Goal: Use online tool/utility: Utilize a website feature to perform a specific function

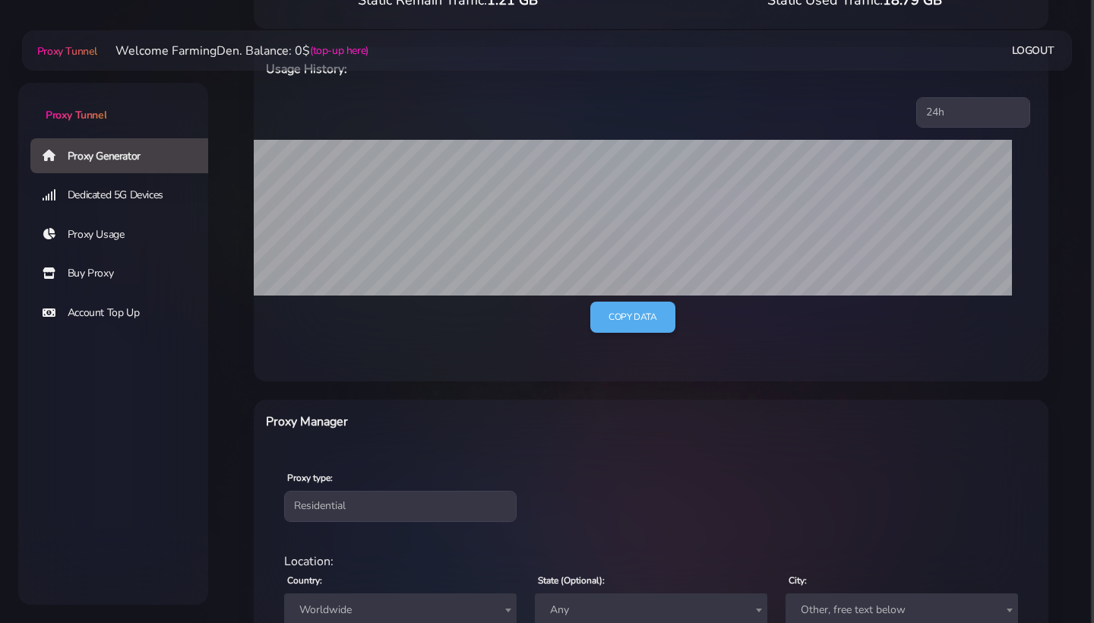
scroll to position [512, 0]
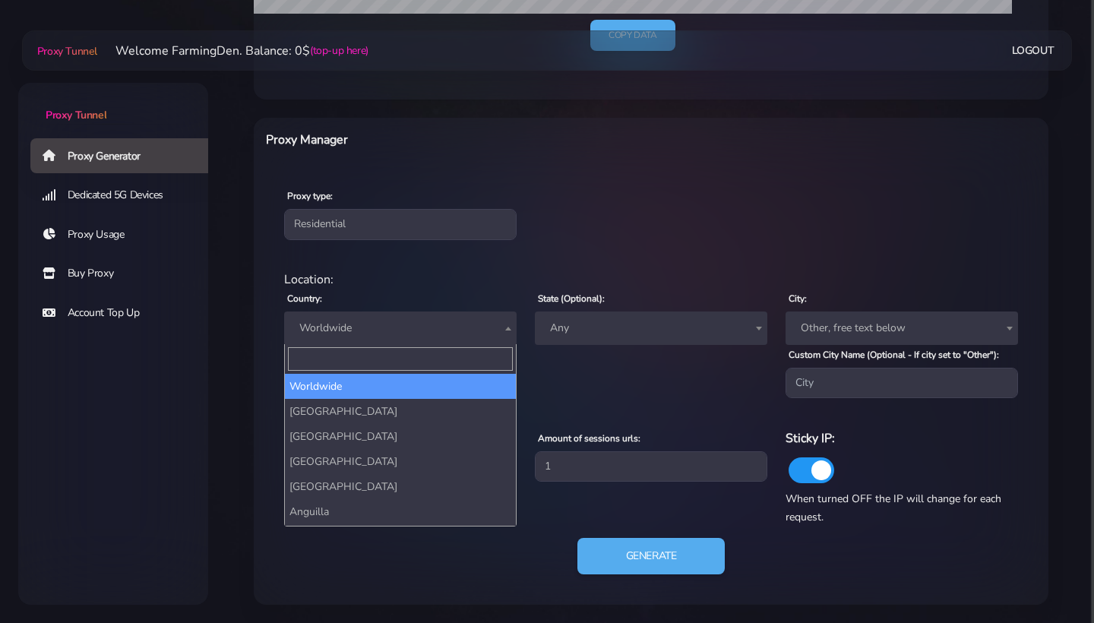
click at [358, 317] on span "Worldwide" at bounding box center [400, 327] width 214 height 21
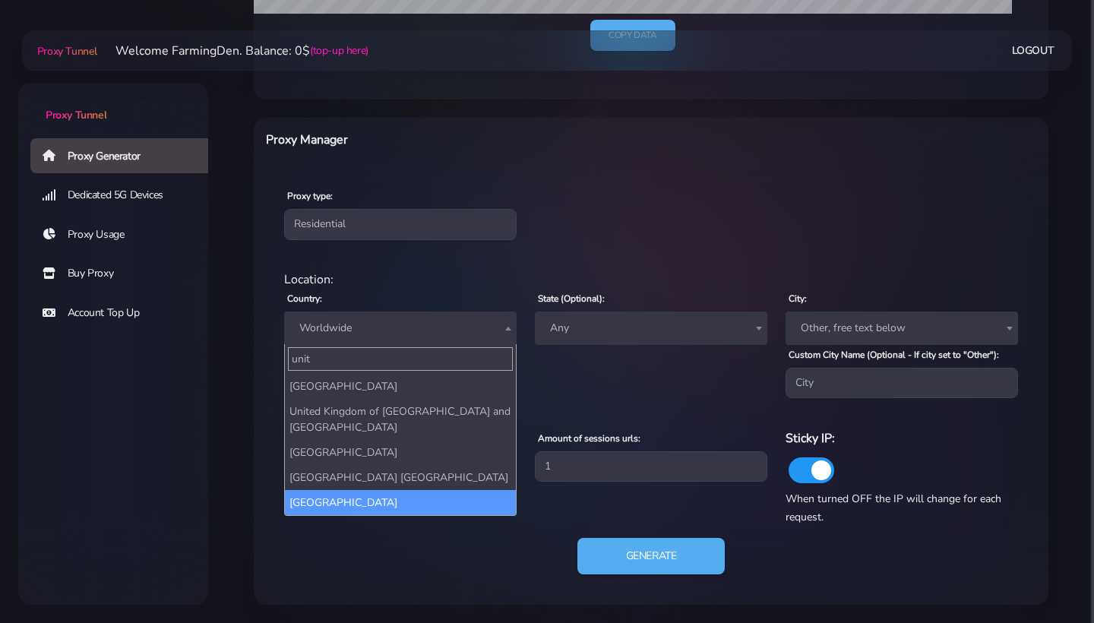
type input "unit"
select select "US"
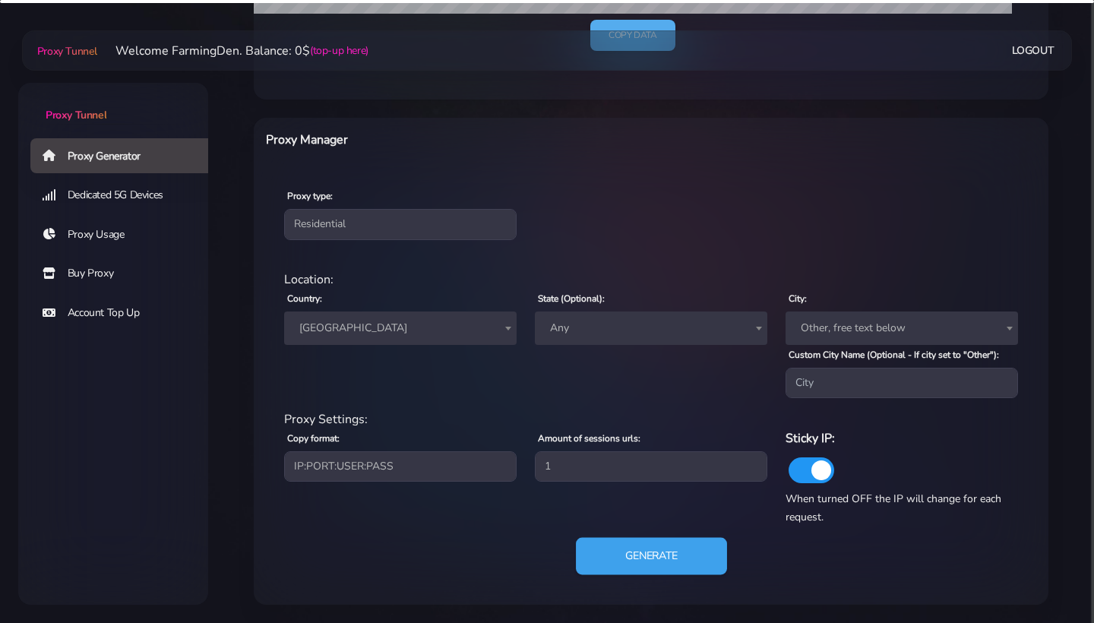
click at [639, 566] on button "Generate" at bounding box center [651, 556] width 151 height 37
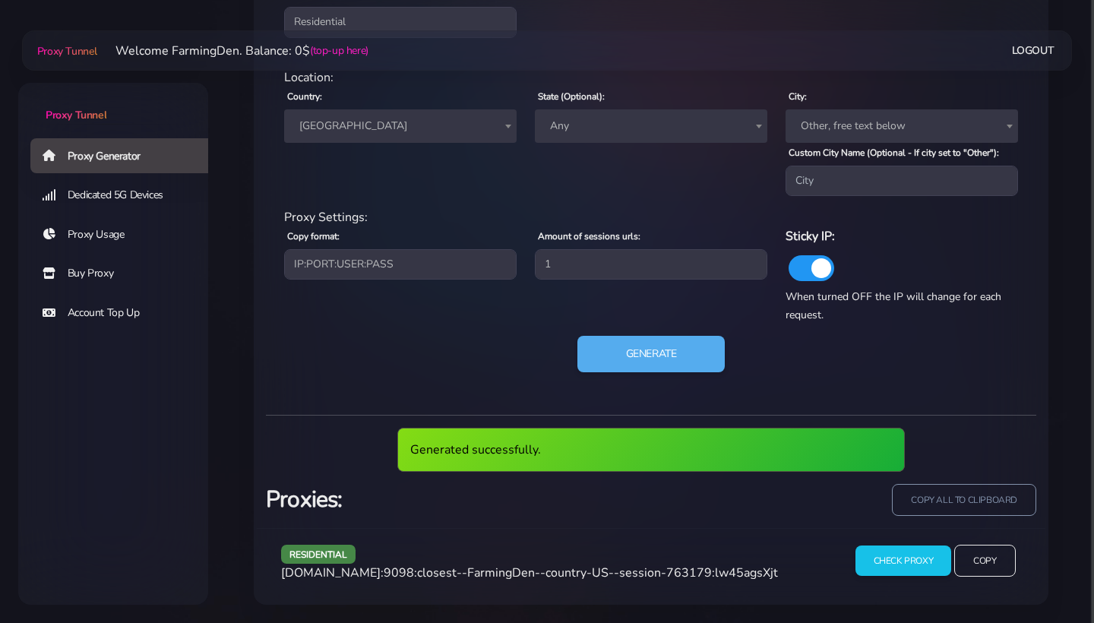
scroll to position [658, 0]
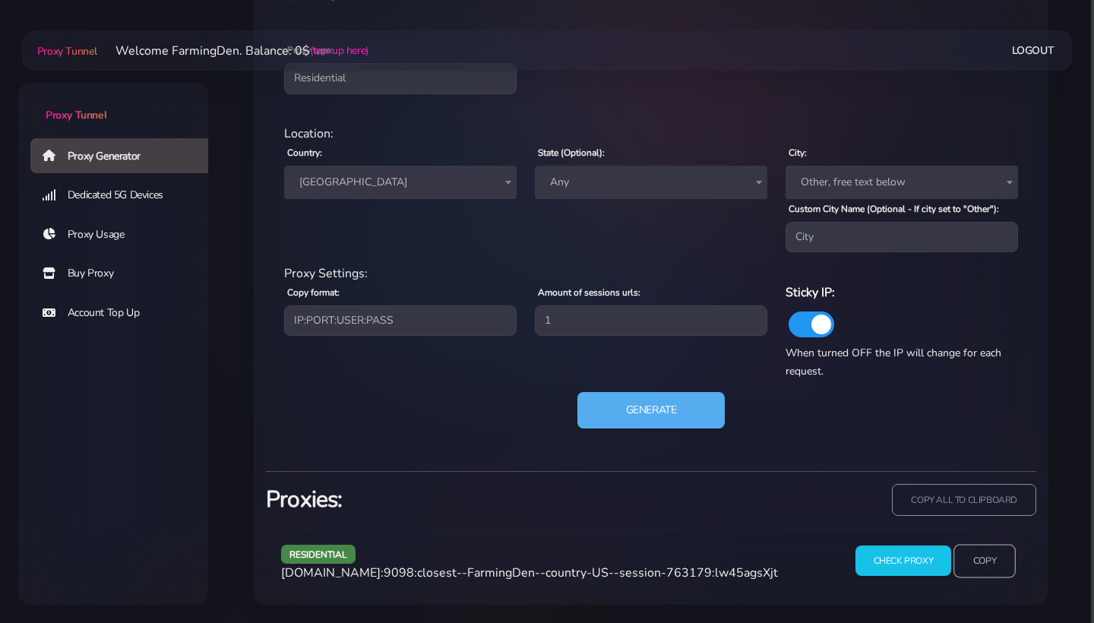
click at [978, 559] on input "Copy" at bounding box center [984, 560] width 62 height 33
click at [674, 428] on button "Generate" at bounding box center [651, 410] width 151 height 37
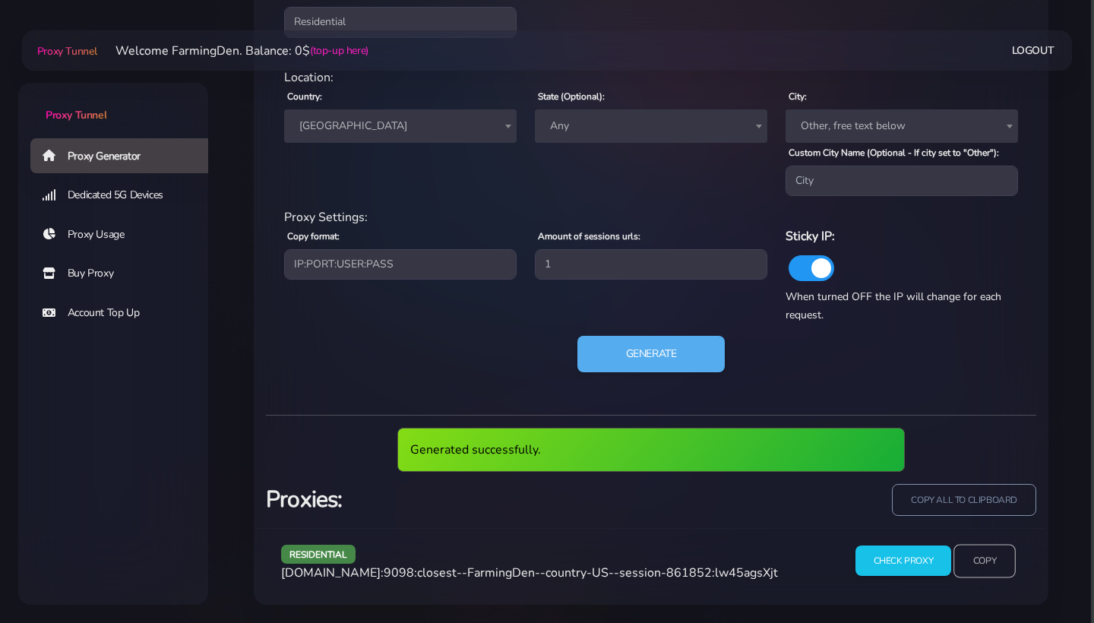
scroll to position [714, 0]
click at [982, 557] on input "Copy" at bounding box center [984, 560] width 62 height 33
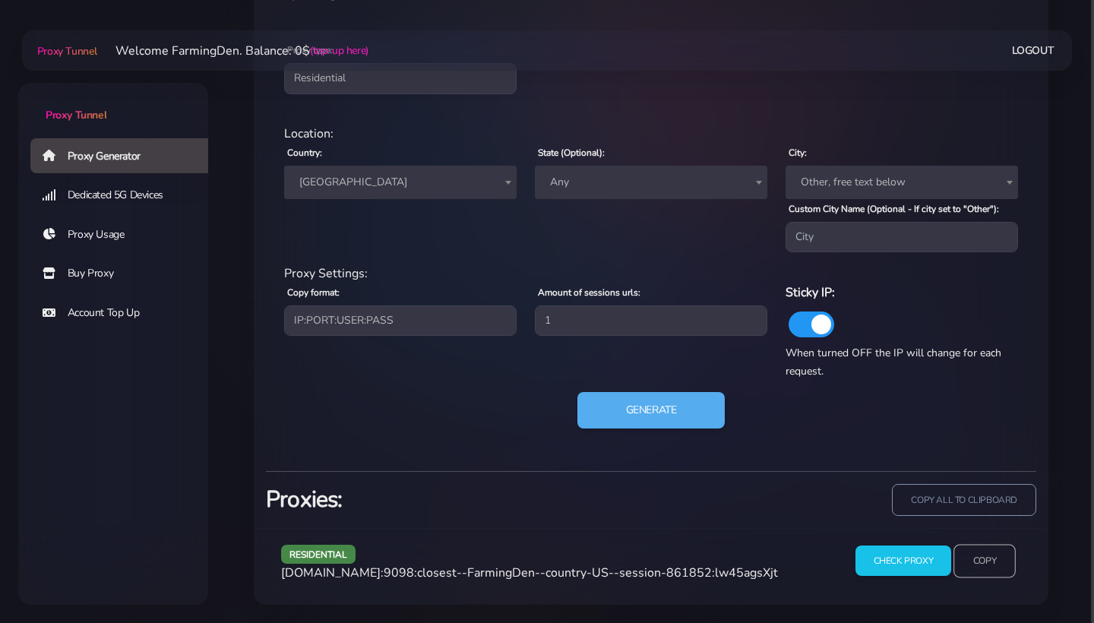
scroll to position [658, 0]
click at [689, 404] on button "Generate" at bounding box center [651, 410] width 151 height 37
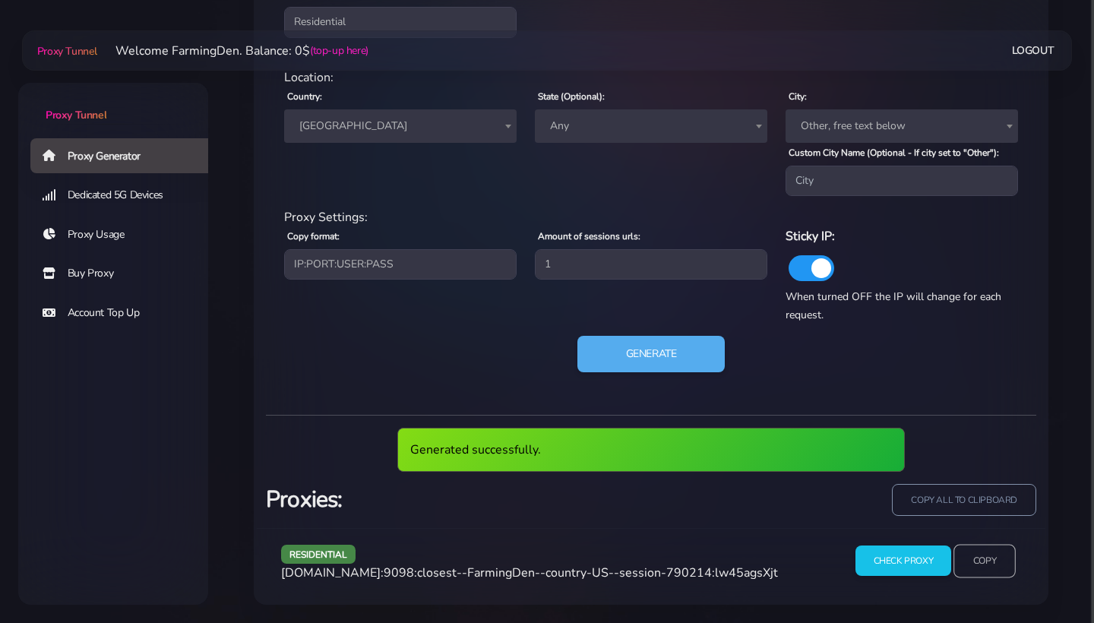
scroll to position [714, 0]
click at [972, 548] on input "Copy" at bounding box center [984, 560] width 62 height 33
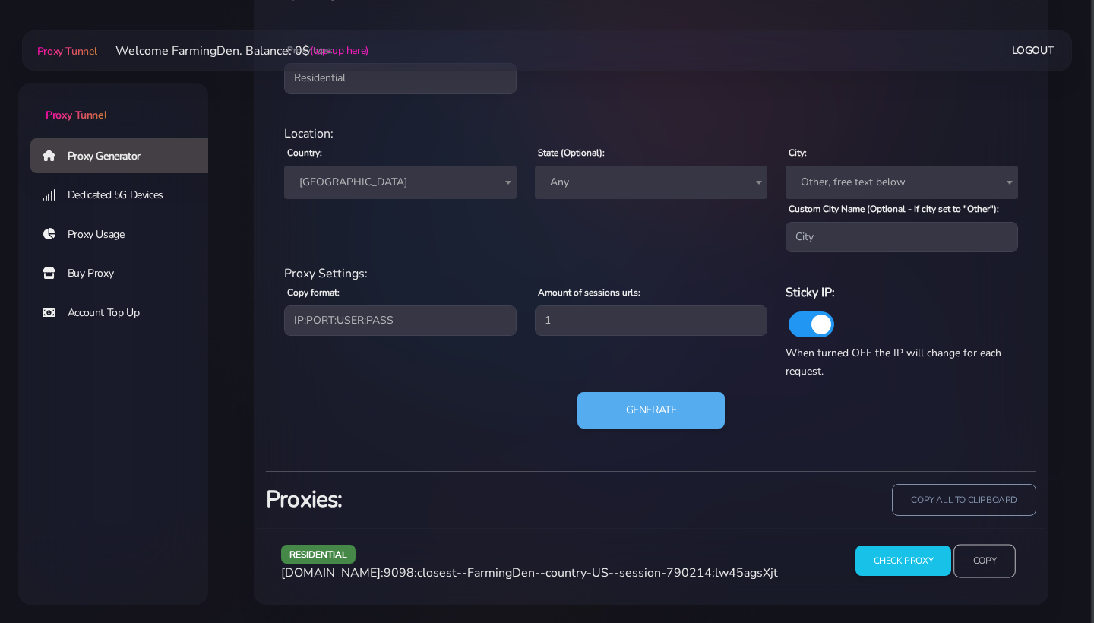
scroll to position [658, 0]
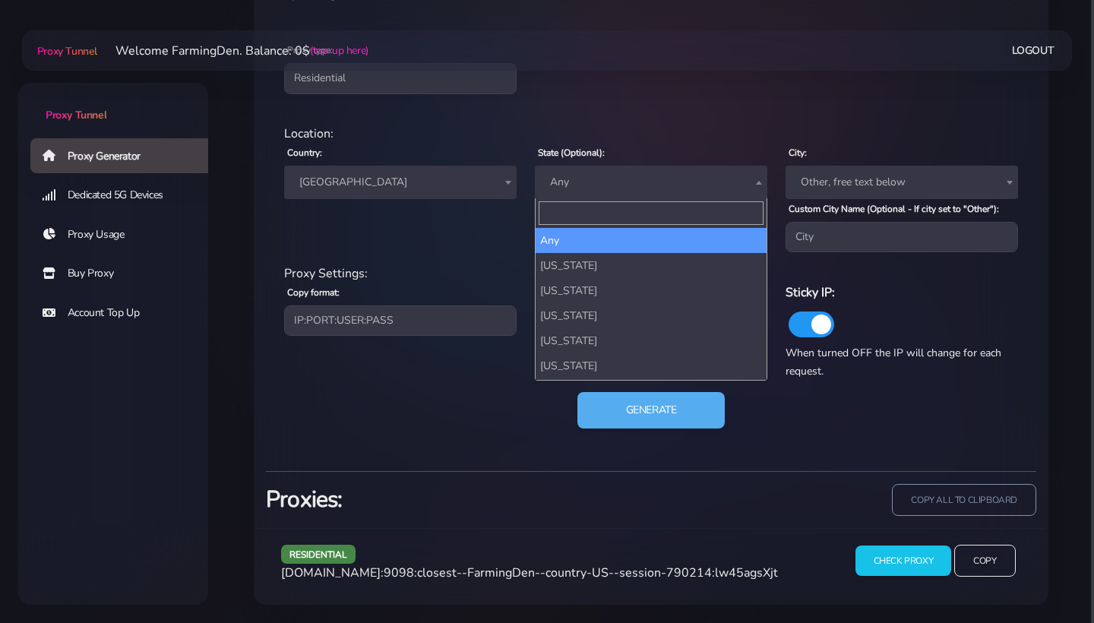
click at [609, 166] on span "Any" at bounding box center [651, 182] width 232 height 33
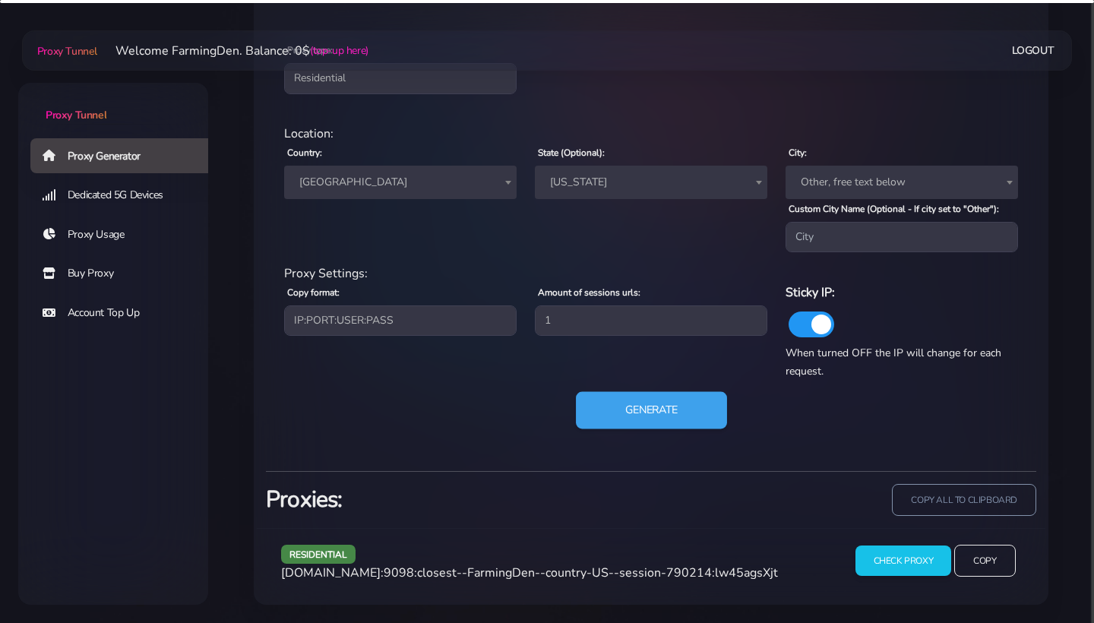
click at [617, 412] on button "Generate" at bounding box center [651, 410] width 151 height 37
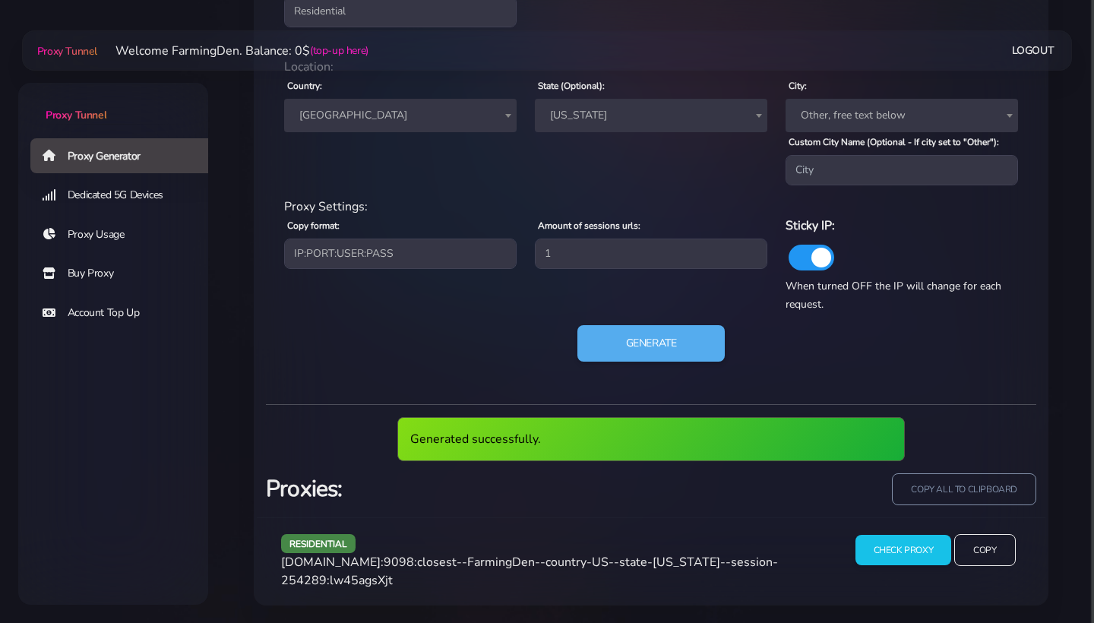
scroll to position [714, 0]
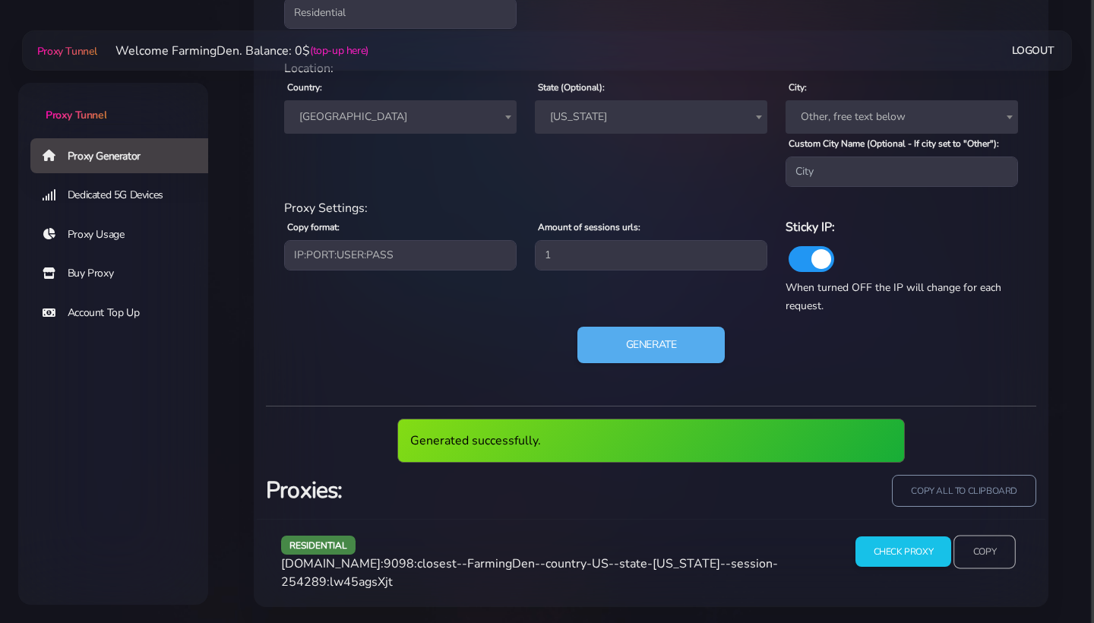
click at [984, 568] on input "Copy" at bounding box center [984, 551] width 62 height 33
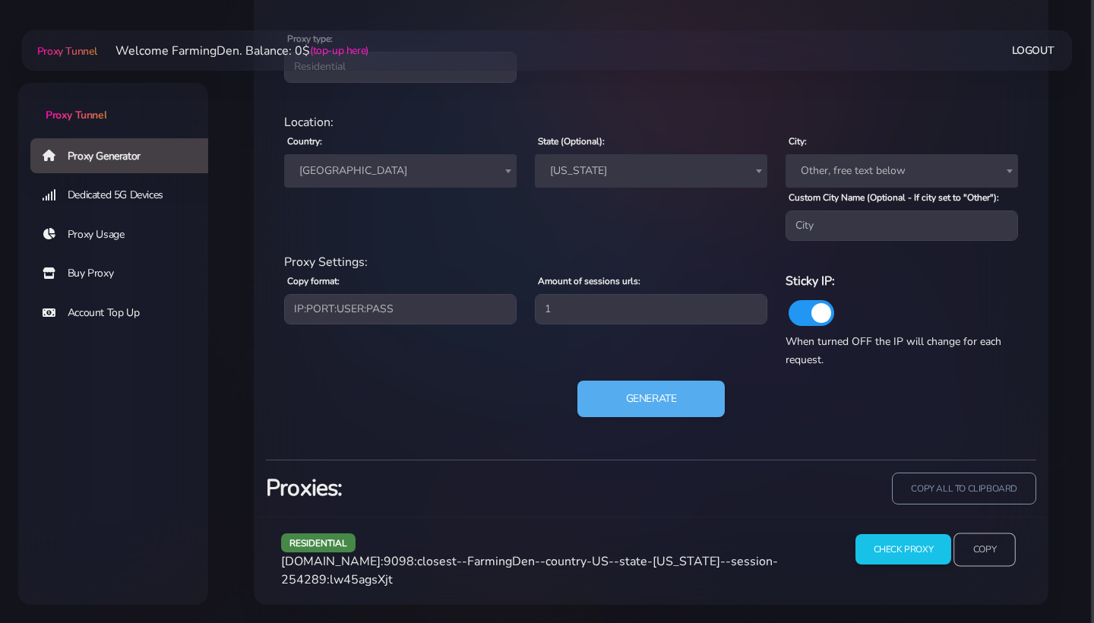
scroll to position [658, 0]
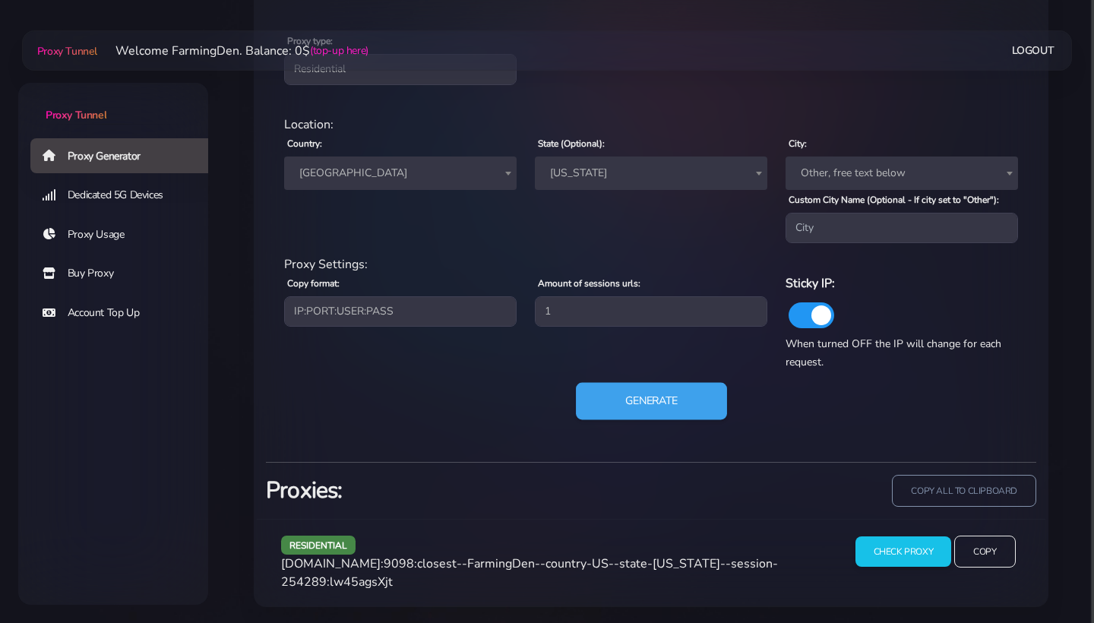
click at [703, 419] on button "Generate" at bounding box center [651, 401] width 151 height 37
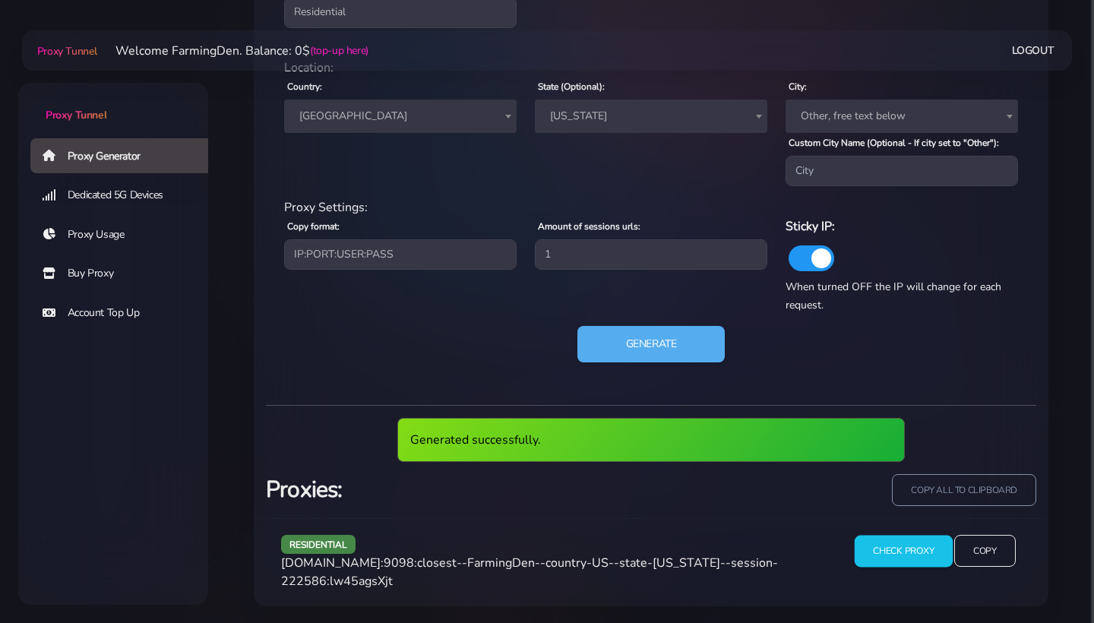
scroll to position [714, 0]
click at [968, 568] on input "Copy" at bounding box center [984, 551] width 62 height 33
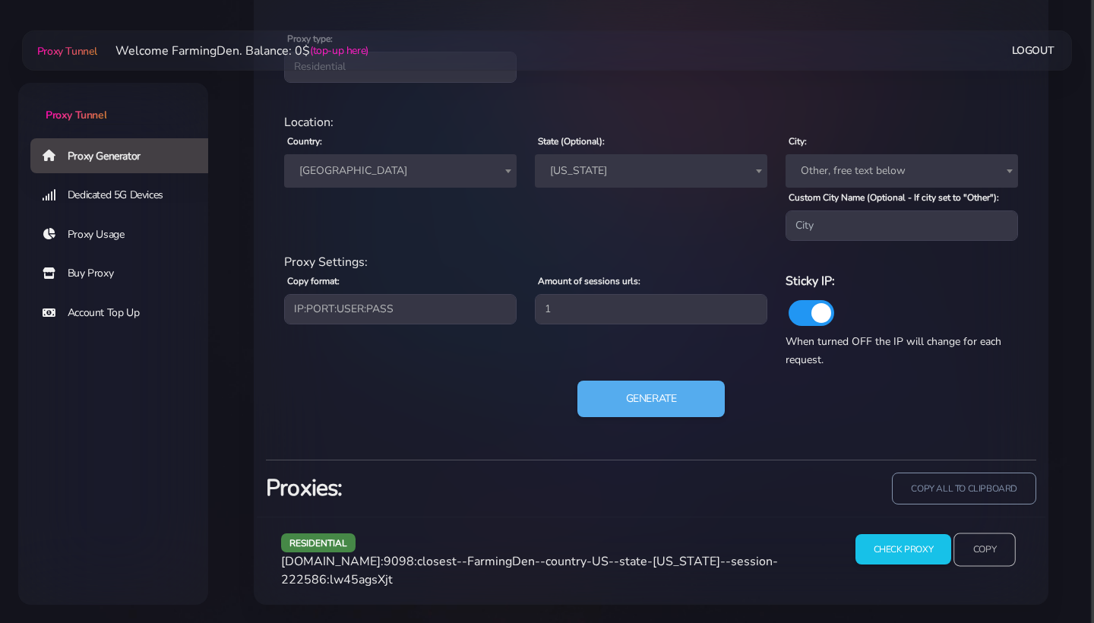
scroll to position [658, 0]
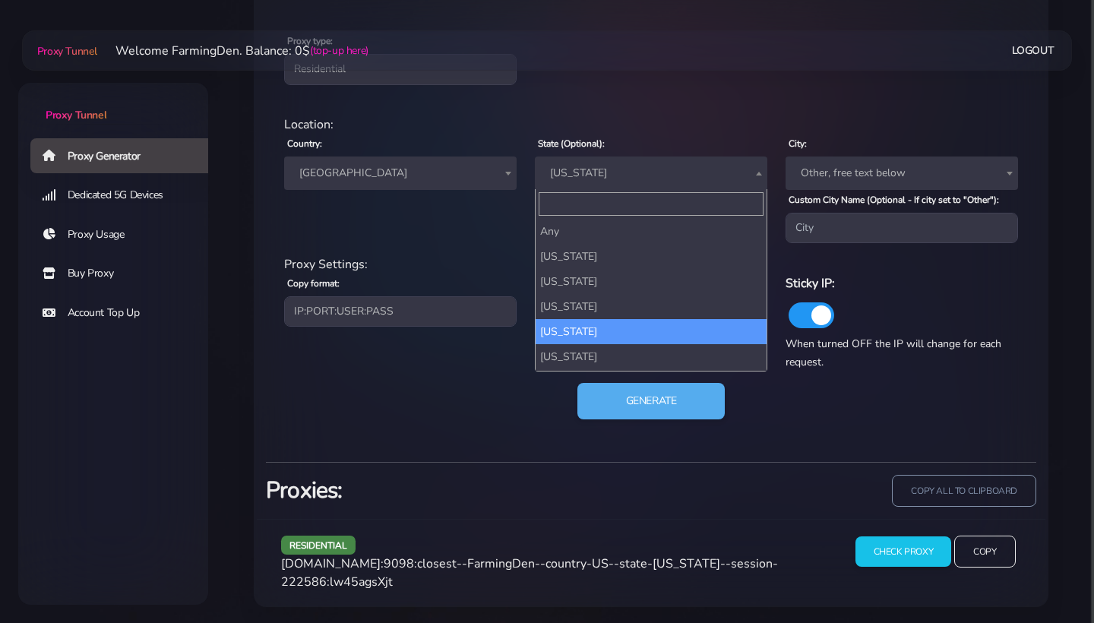
click at [592, 178] on span "[US_STATE]" at bounding box center [651, 173] width 214 height 21
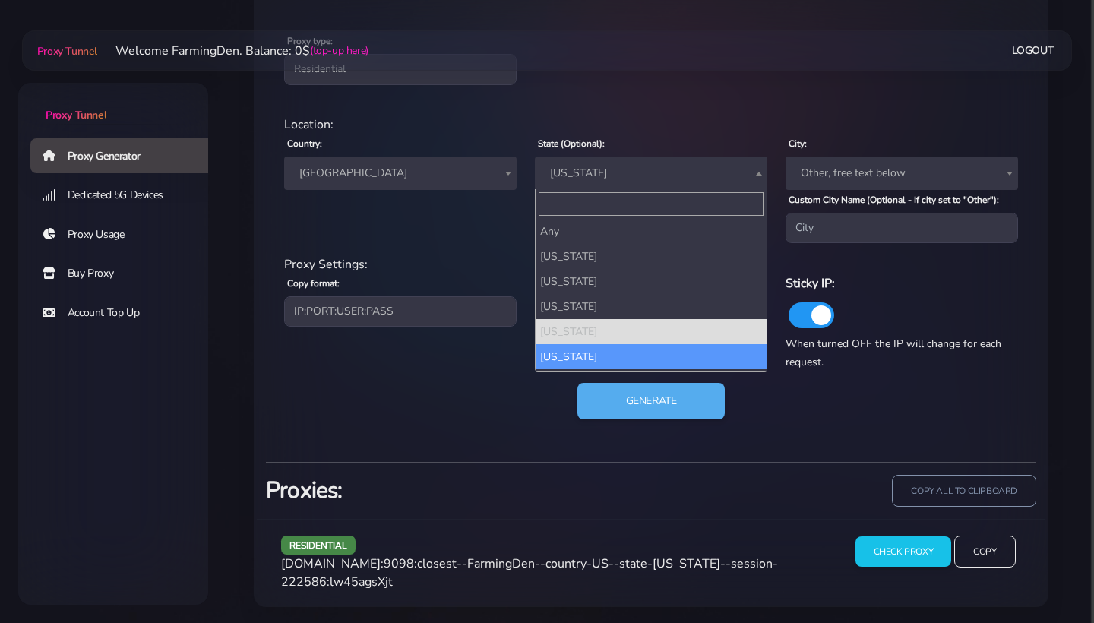
scroll to position [597, 0]
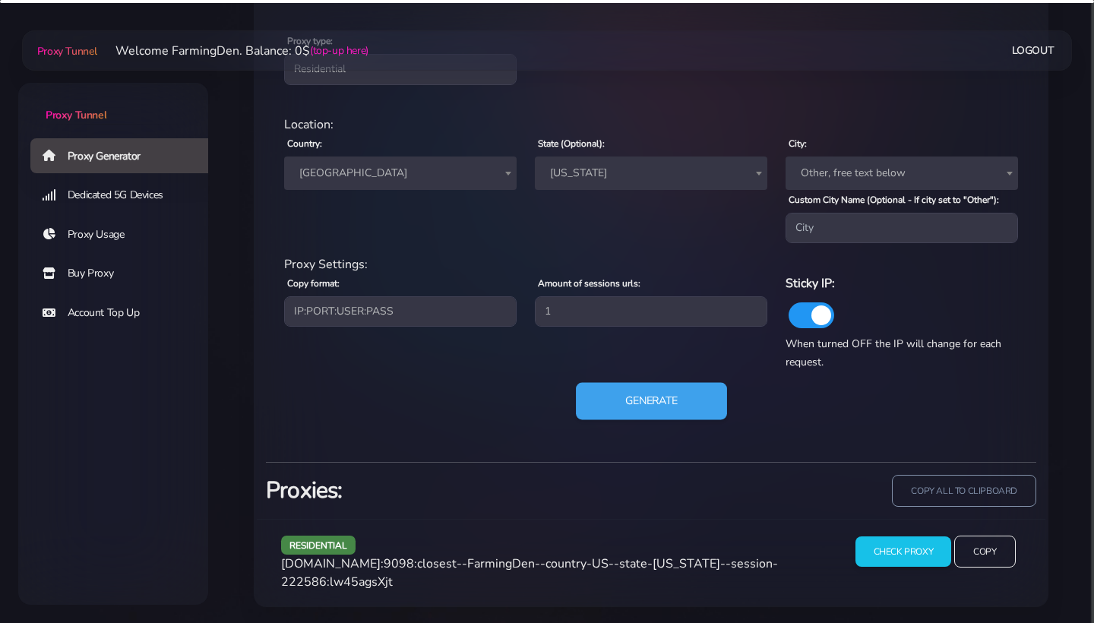
click at [623, 412] on button "Generate" at bounding box center [651, 401] width 151 height 37
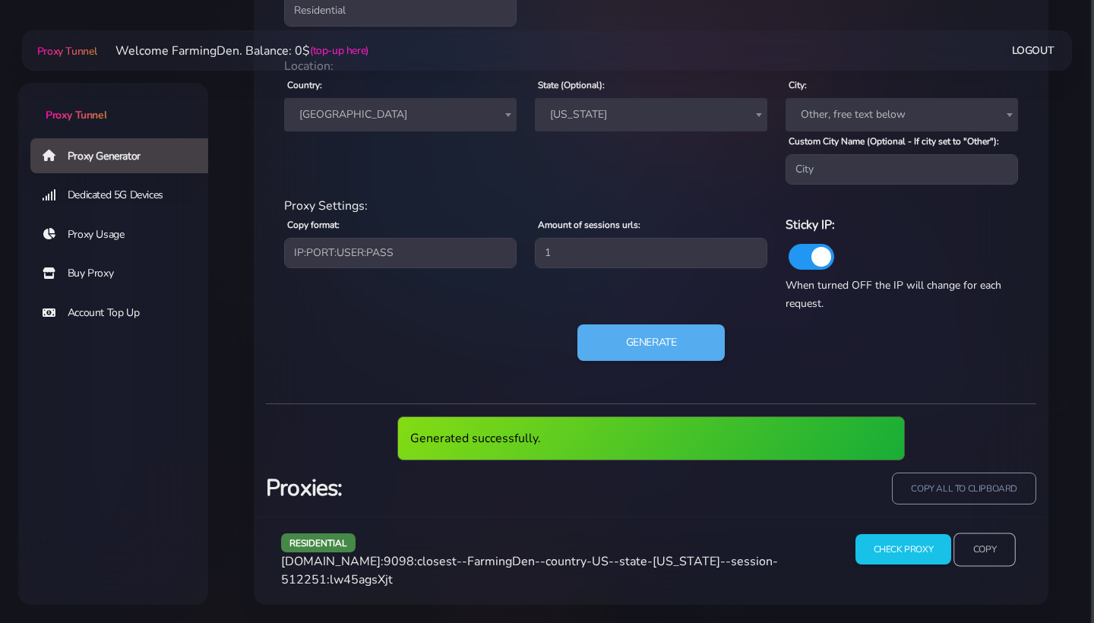
scroll to position [725, 0]
click at [983, 541] on input "Copy" at bounding box center [984, 548] width 62 height 33
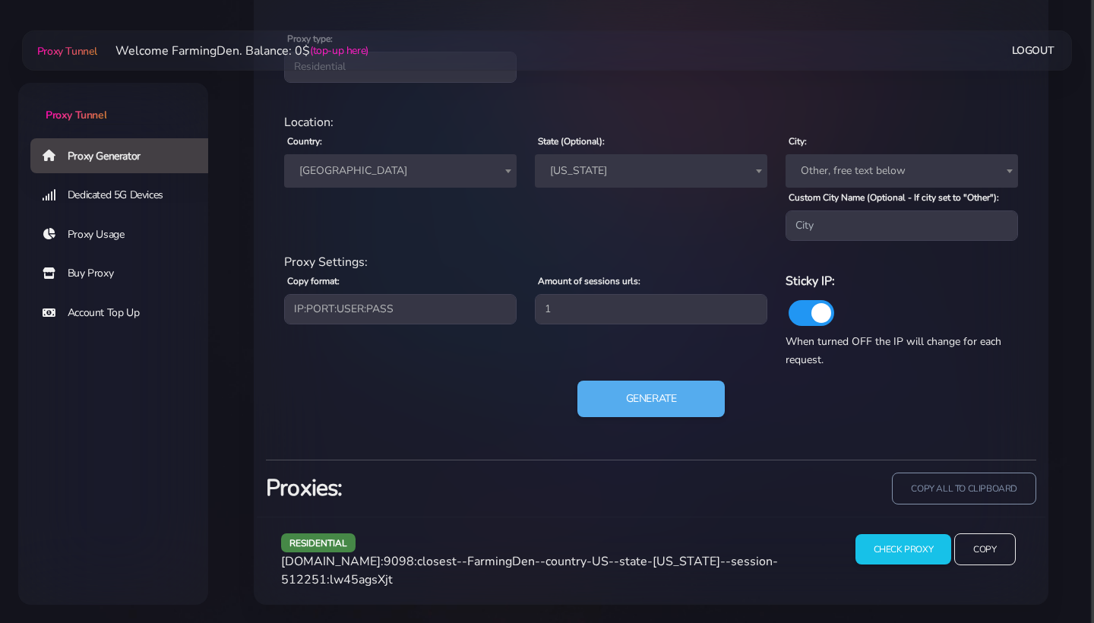
scroll to position [669, 0]
click at [686, 409] on button "Generate" at bounding box center [651, 398] width 151 height 37
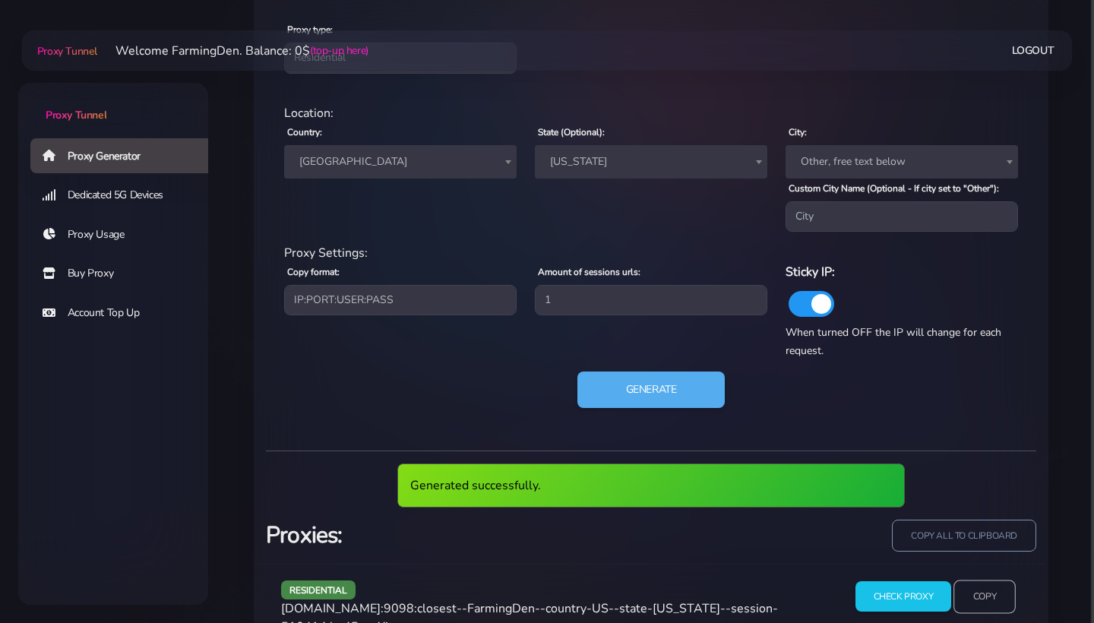
click at [974, 594] on input "Copy" at bounding box center [984, 595] width 62 height 33
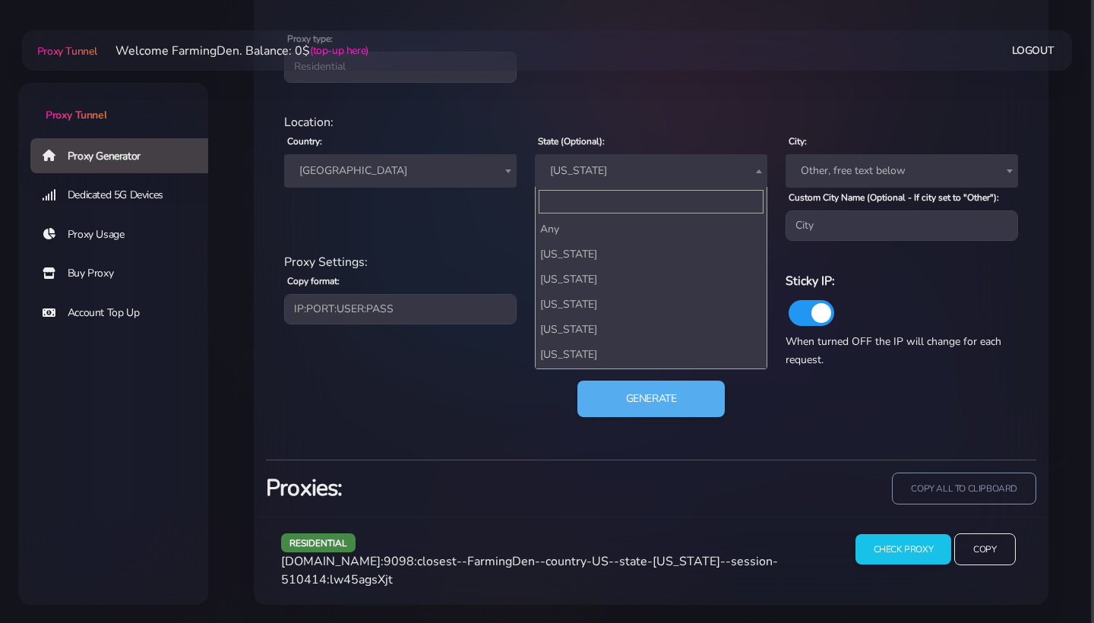
click at [621, 167] on span "[US_STATE]" at bounding box center [651, 170] width 214 height 21
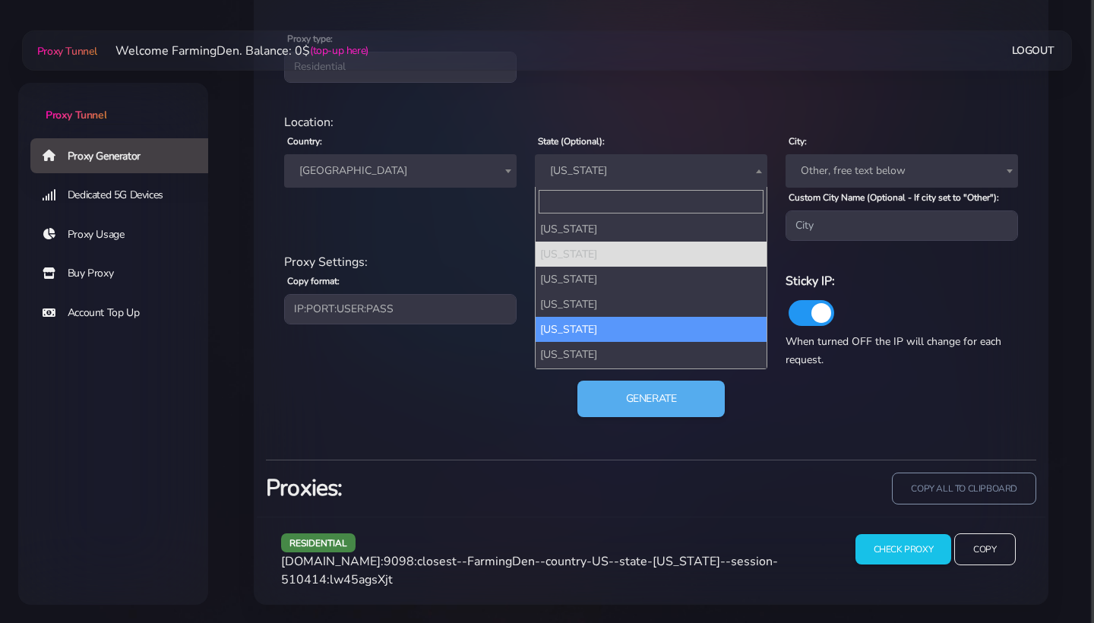
select select "NJ"
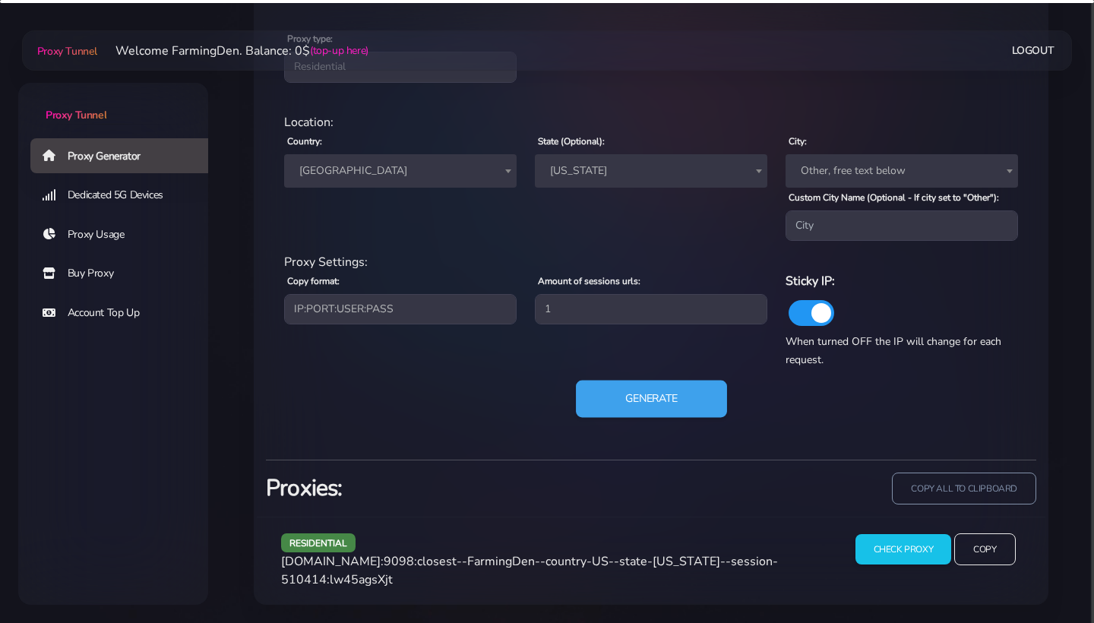
click at [627, 387] on button "Generate" at bounding box center [651, 398] width 151 height 37
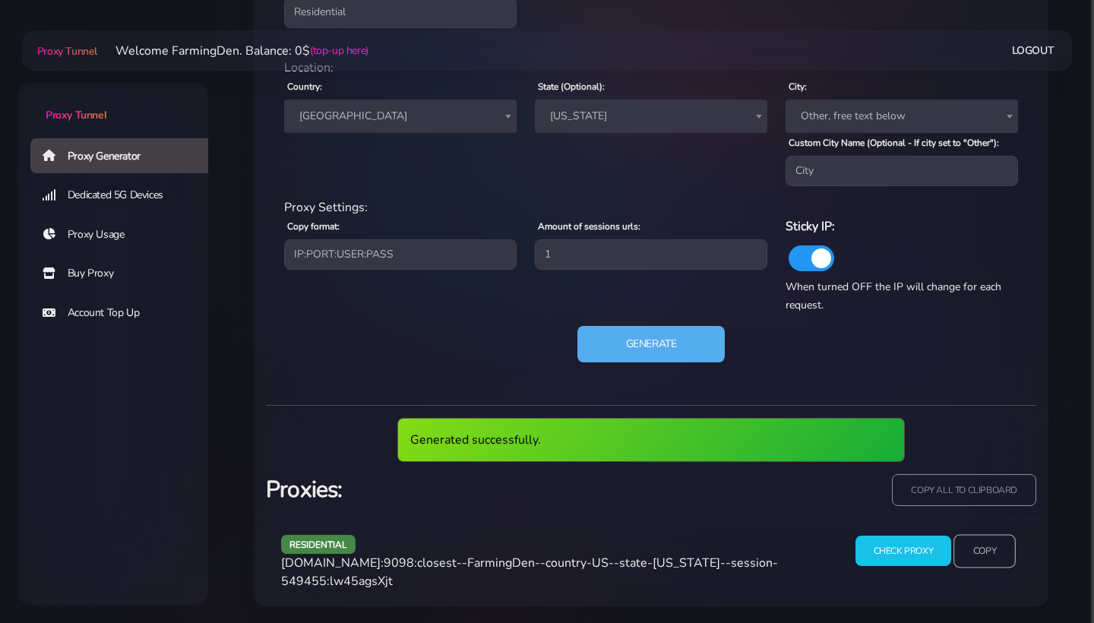
scroll to position [714, 0]
click at [991, 545] on input "Copy" at bounding box center [984, 551] width 62 height 33
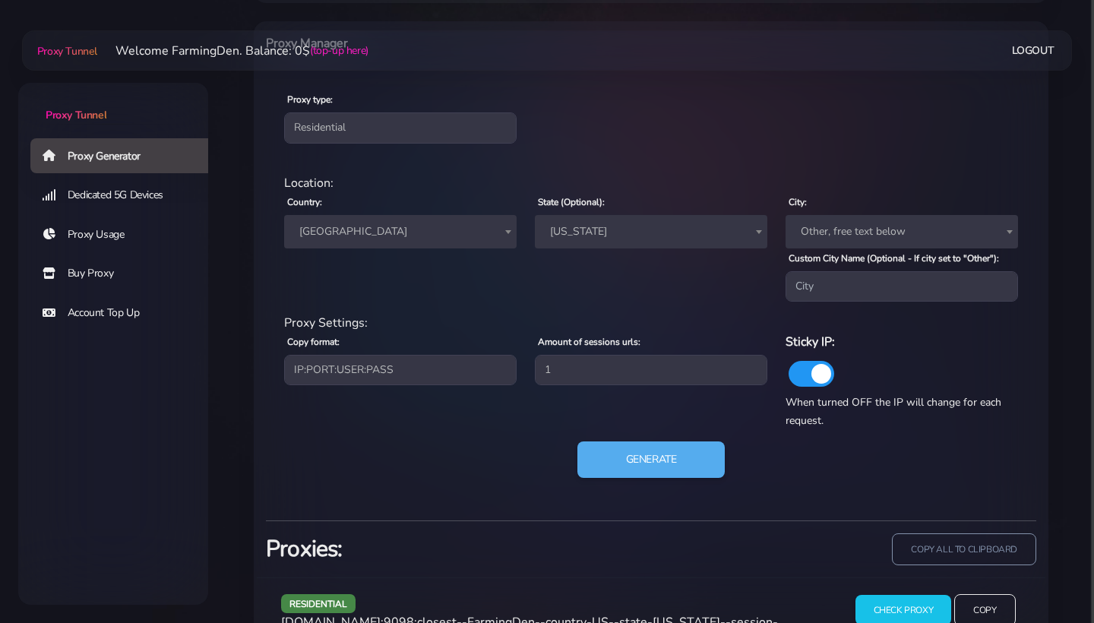
scroll to position [580, 0]
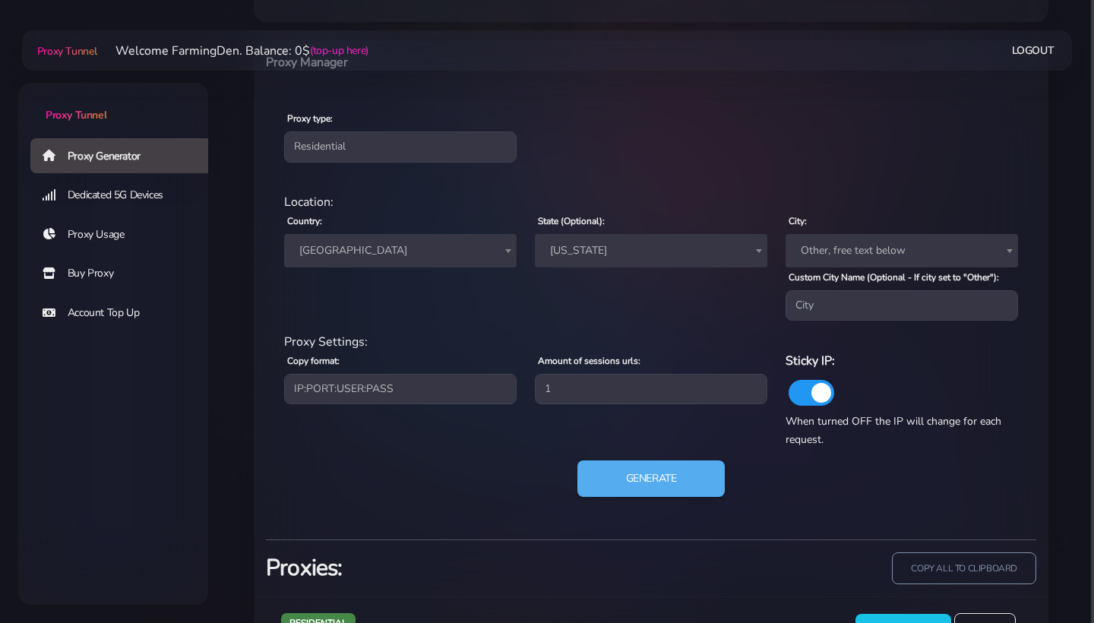
click at [446, 255] on span "[GEOGRAPHIC_DATA]" at bounding box center [400, 250] width 214 height 21
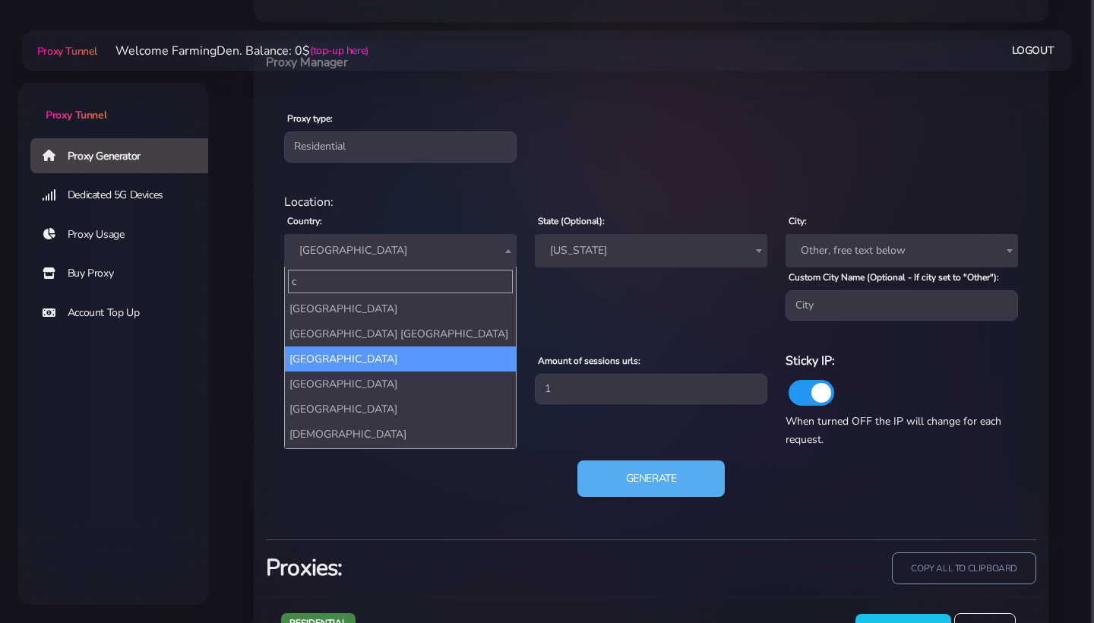
scroll to position [0, 0]
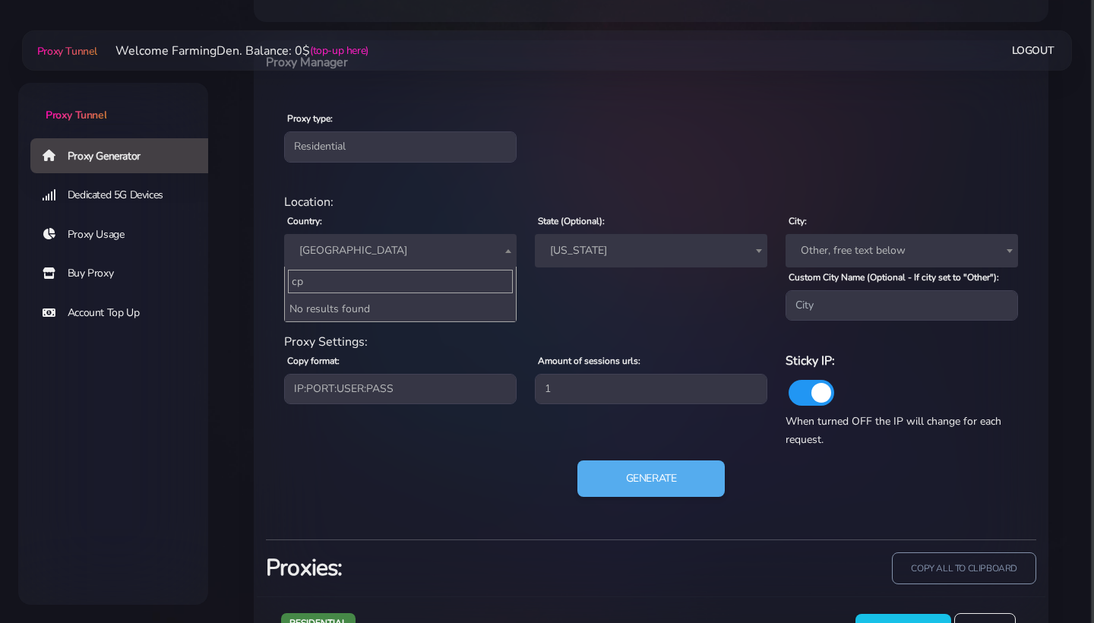
type input "с"
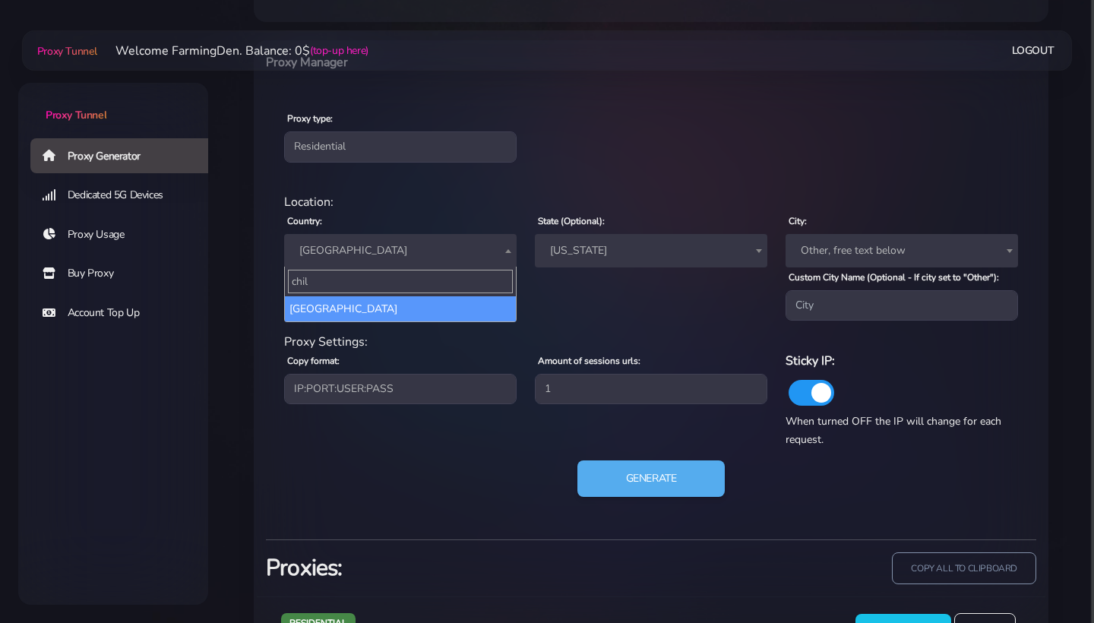
type input "chil"
select select "CL"
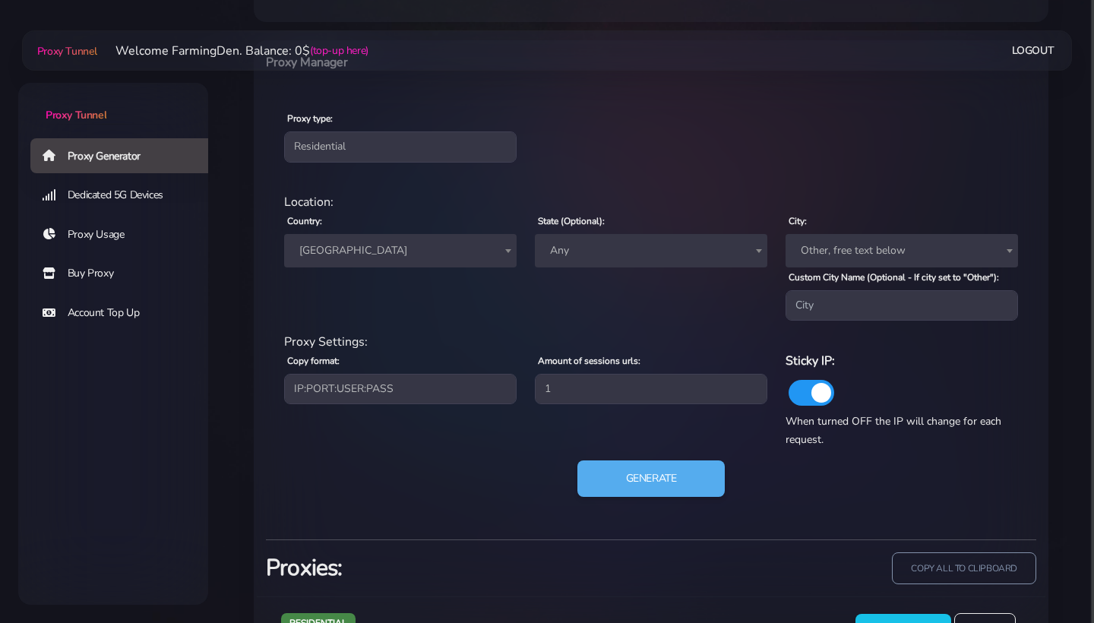
click at [582, 276] on div "State (Optional): Any [GEOGRAPHIC_DATA] [GEOGRAPHIC_DATA] Y [GEOGRAPHIC_DATA] […" at bounding box center [651, 265] width 251 height 109
click at [582, 259] on span "Any" at bounding box center [651, 250] width 214 height 21
click at [423, 320] on div "Country: Worldwide [GEOGRAPHIC_DATA] [GEOGRAPHIC_DATA] [GEOGRAPHIC_DATA] [GEOGR…" at bounding box center [400, 265] width 251 height 109
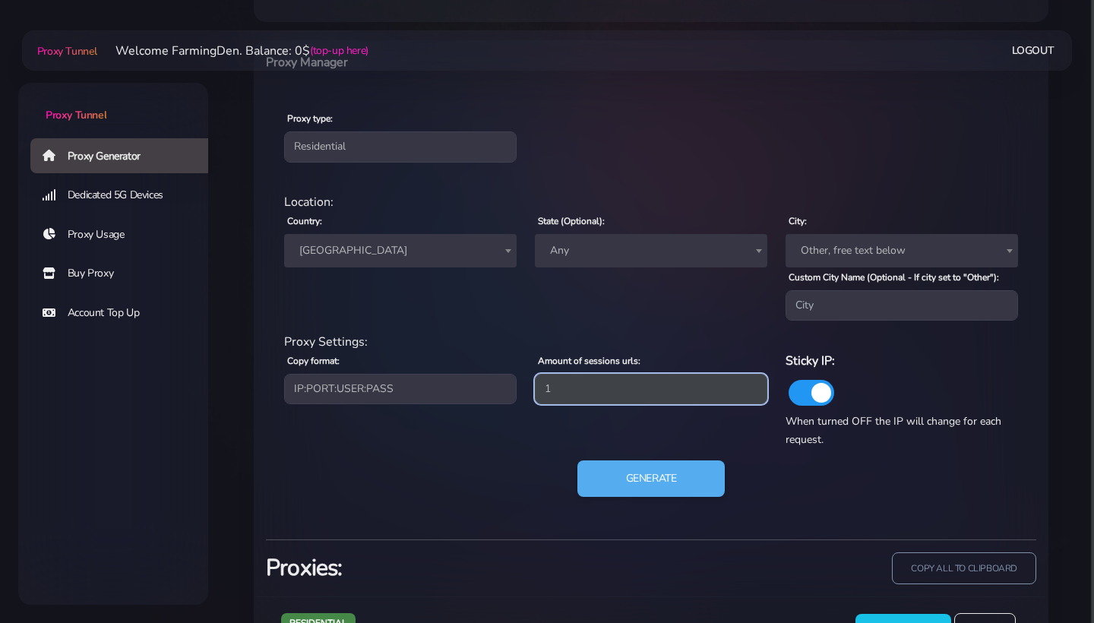
click at [607, 396] on input "1" at bounding box center [651, 389] width 232 height 30
type input "2"
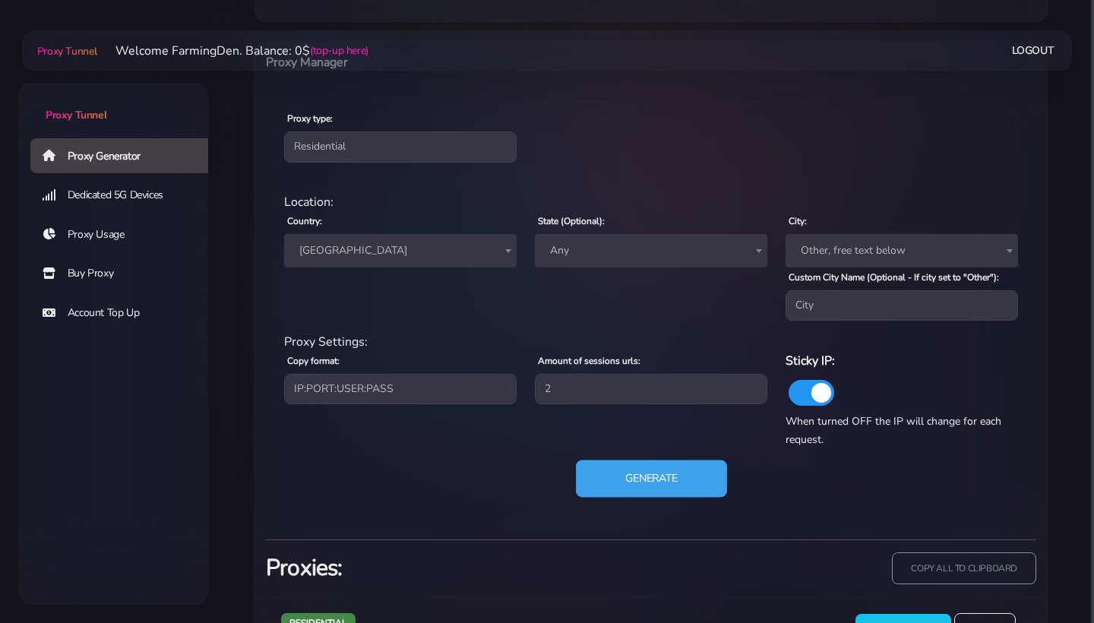
click at [635, 484] on button "Generate" at bounding box center [651, 478] width 151 height 37
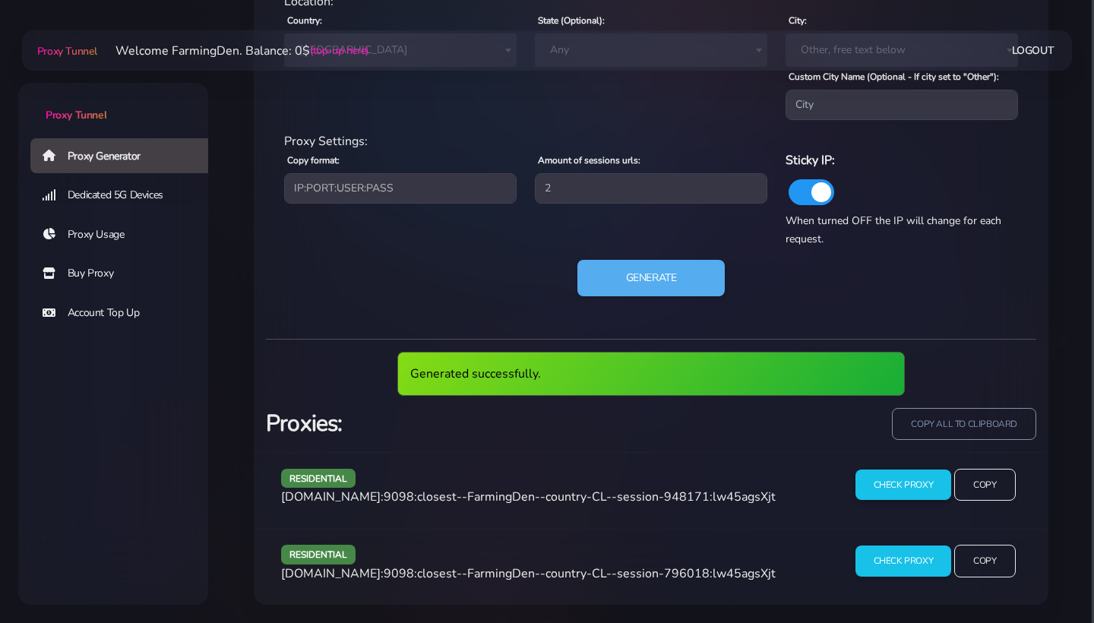
scroll to position [790, 0]
click at [923, 481] on input "Check Proxy" at bounding box center [903, 485] width 98 height 32
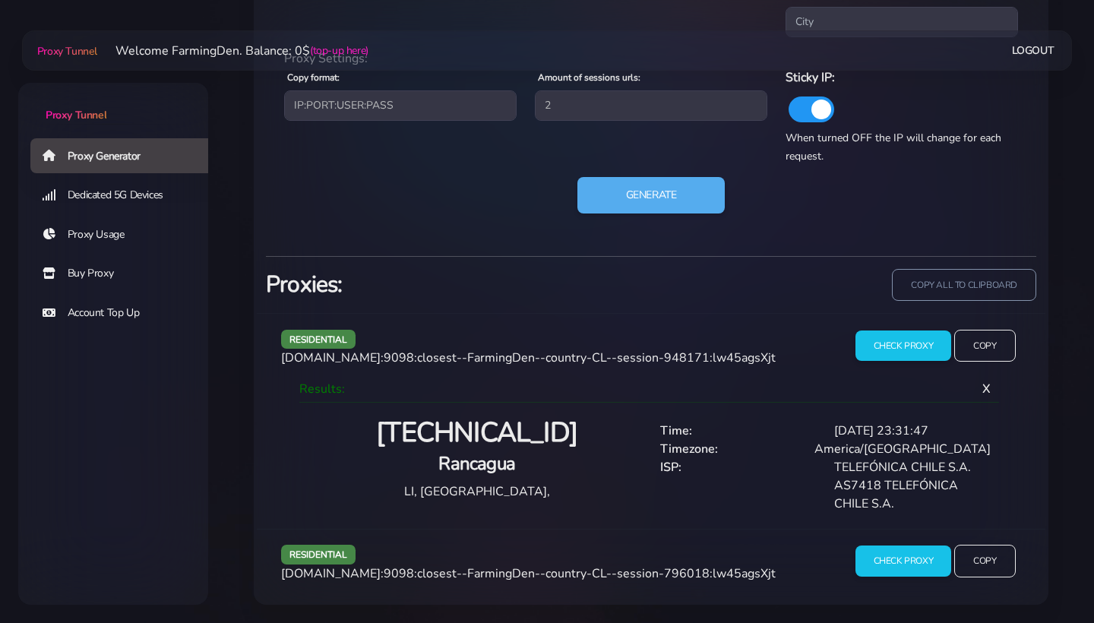
scroll to position [873, 0]
click at [972, 266] on div "Generated successfully. Proxies: copy all to clipboard residential [DOMAIN_NAME…" at bounding box center [651, 430] width 770 height 349
click at [964, 293] on input "copy all to clipboard" at bounding box center [963, 284] width 147 height 33
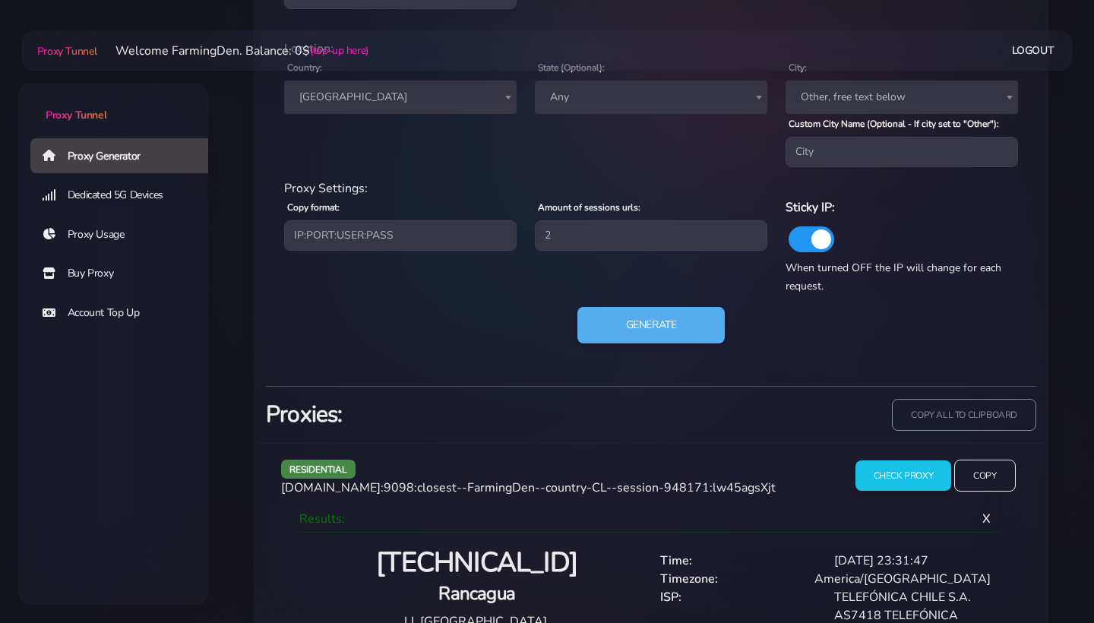
scroll to position [709, 0]
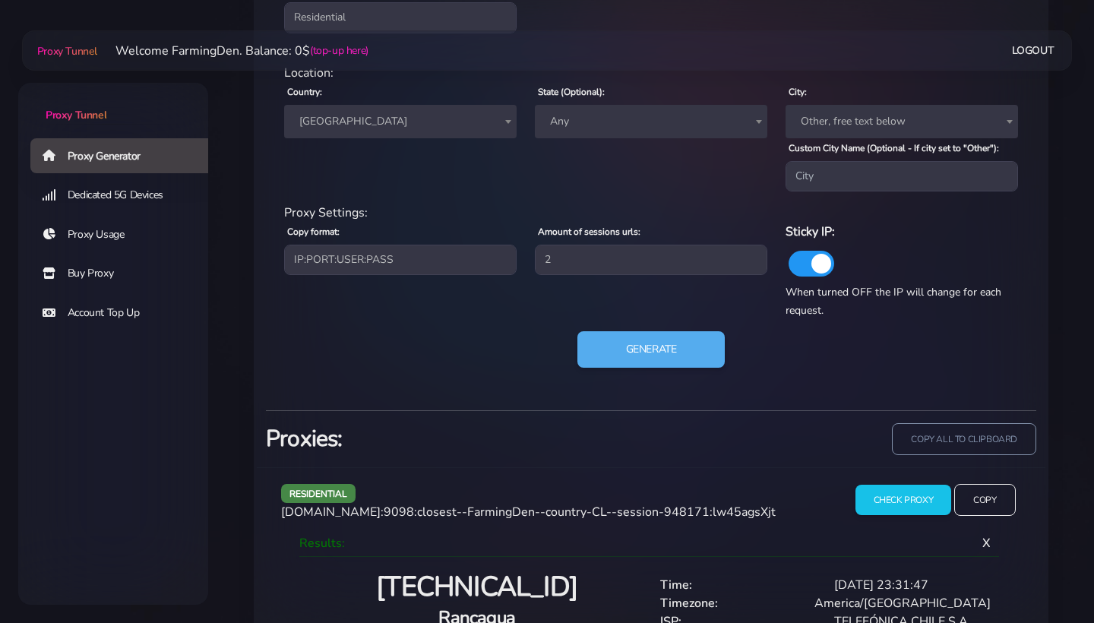
click at [583, 120] on span "Any" at bounding box center [651, 121] width 214 height 21
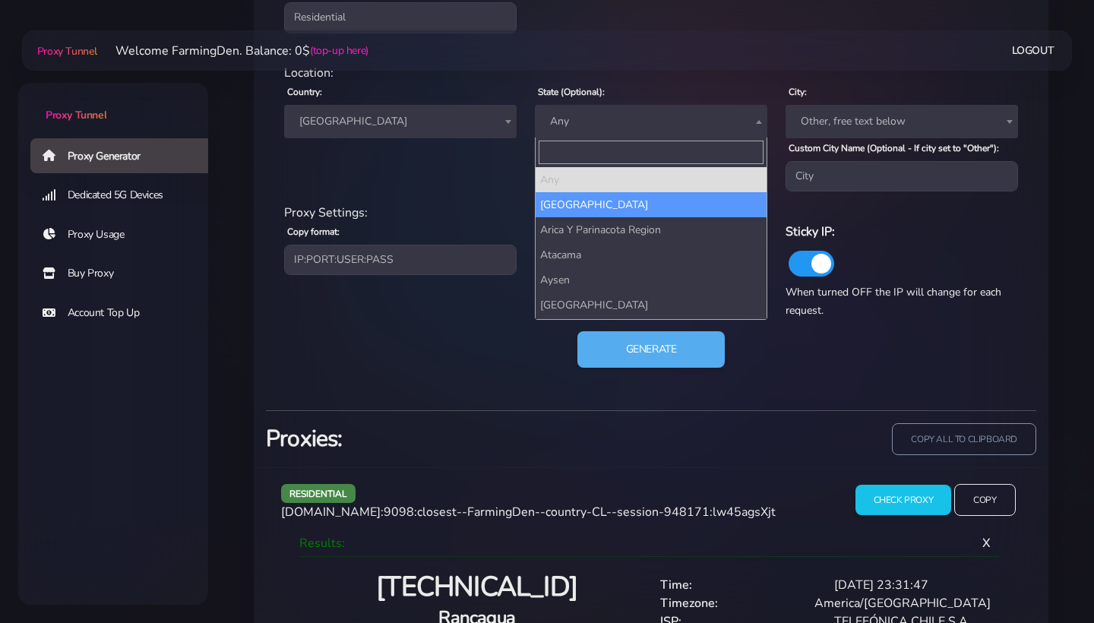
scroll to position [0, 0]
select select "[GEOGRAPHIC_DATA]"
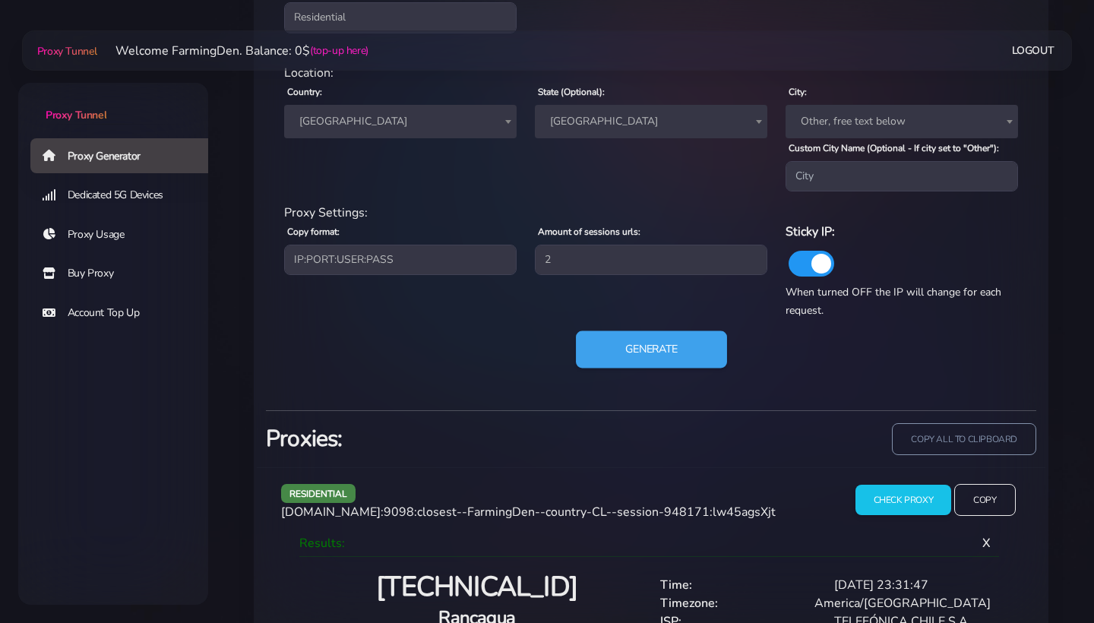
click at [611, 343] on button "Generate" at bounding box center [651, 349] width 151 height 37
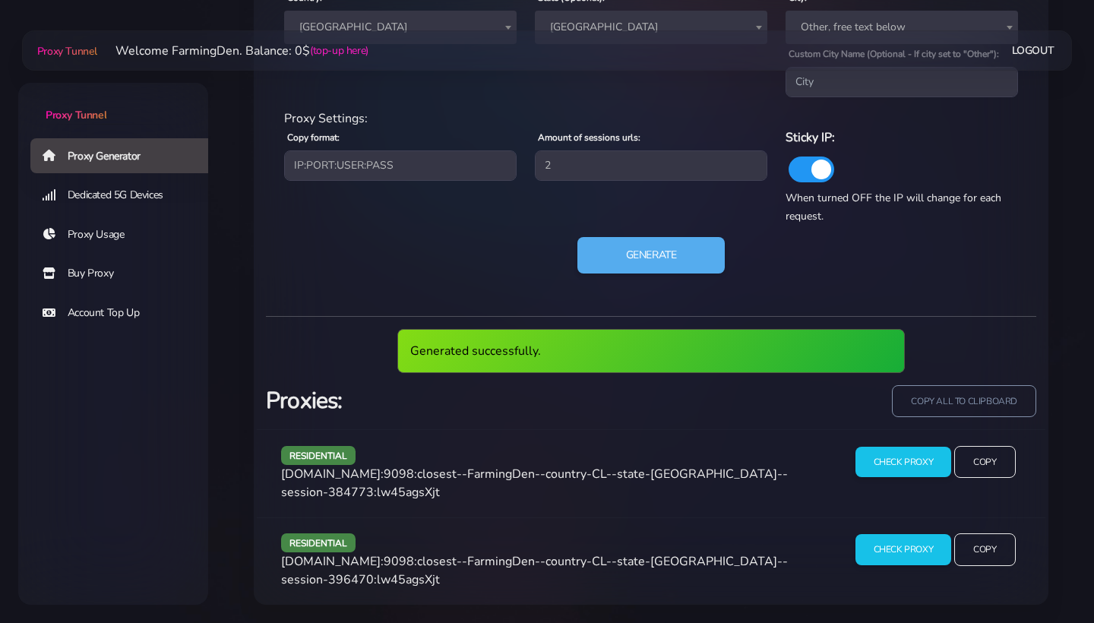
scroll to position [813, 0]
click at [876, 457] on input "Check Proxy" at bounding box center [903, 462] width 98 height 32
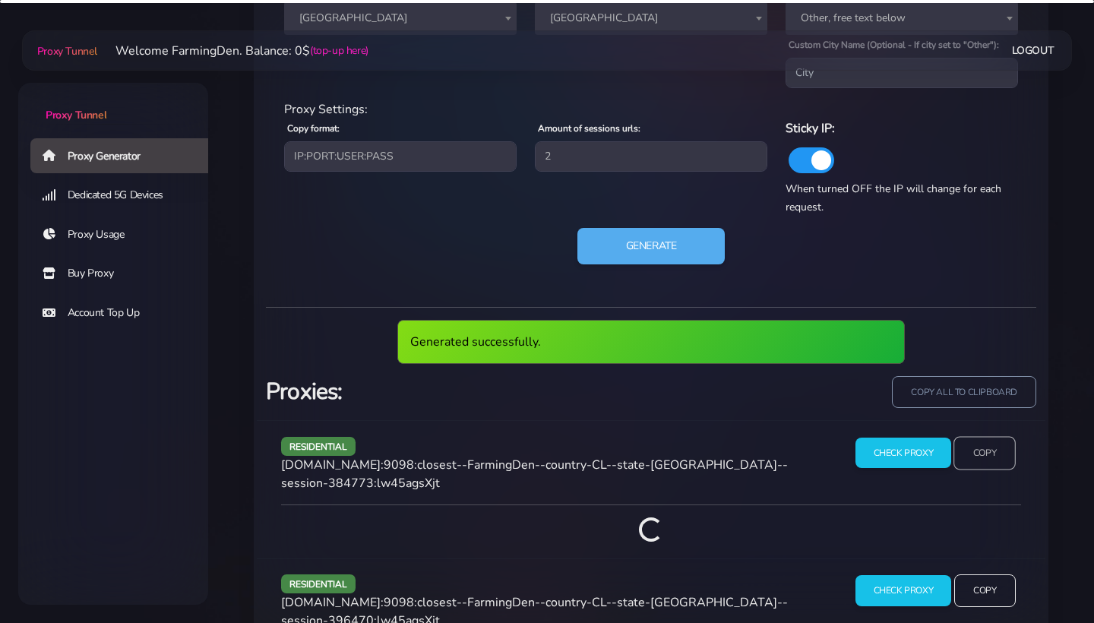
scroll to position [807, 0]
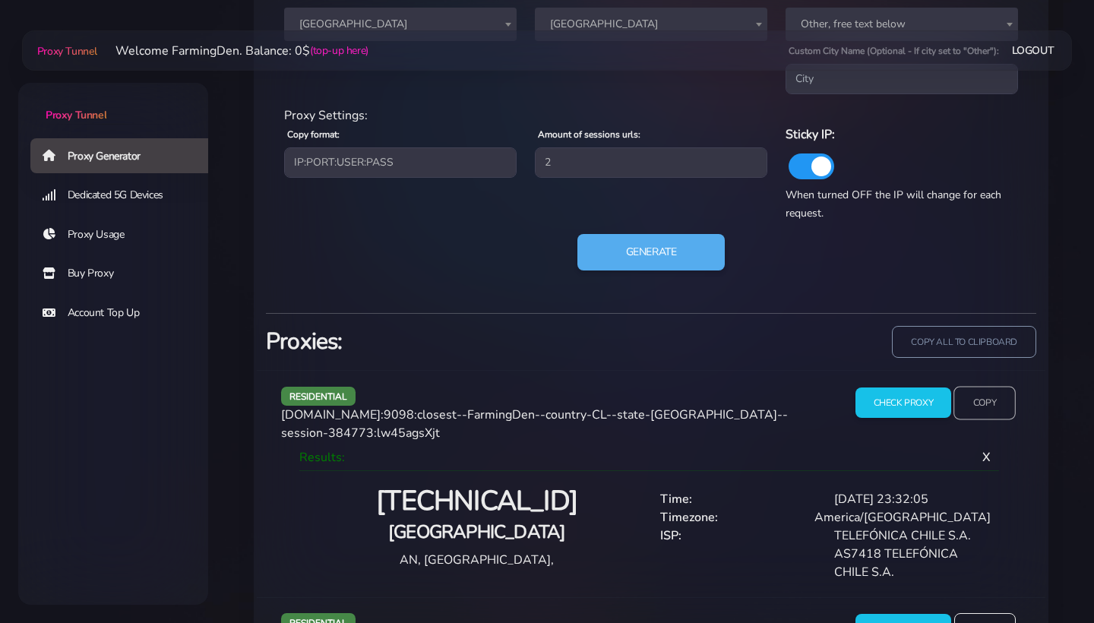
click at [984, 410] on input "Copy" at bounding box center [984, 402] width 62 height 33
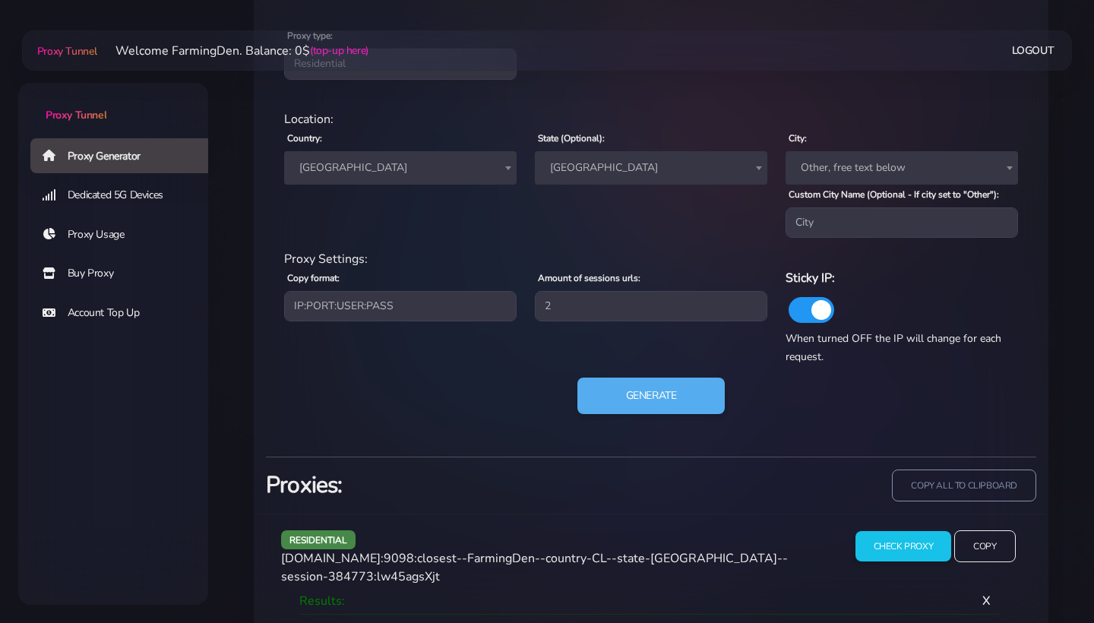
click at [583, 155] on span "[GEOGRAPHIC_DATA]" at bounding box center [651, 167] width 232 height 33
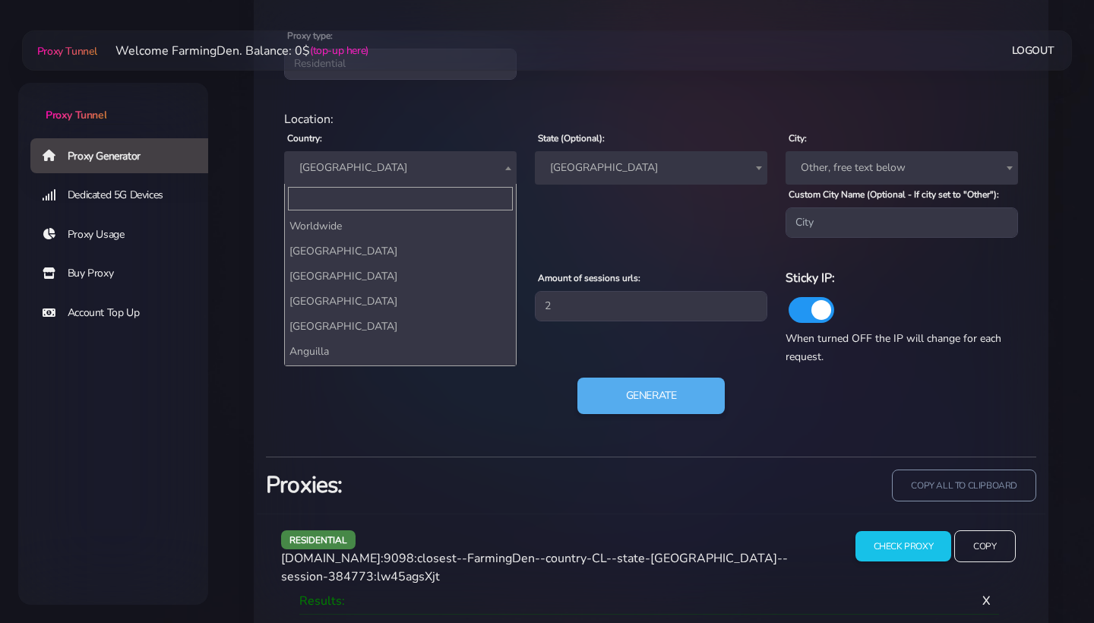
click at [415, 157] on span "[GEOGRAPHIC_DATA]" at bounding box center [400, 167] width 214 height 21
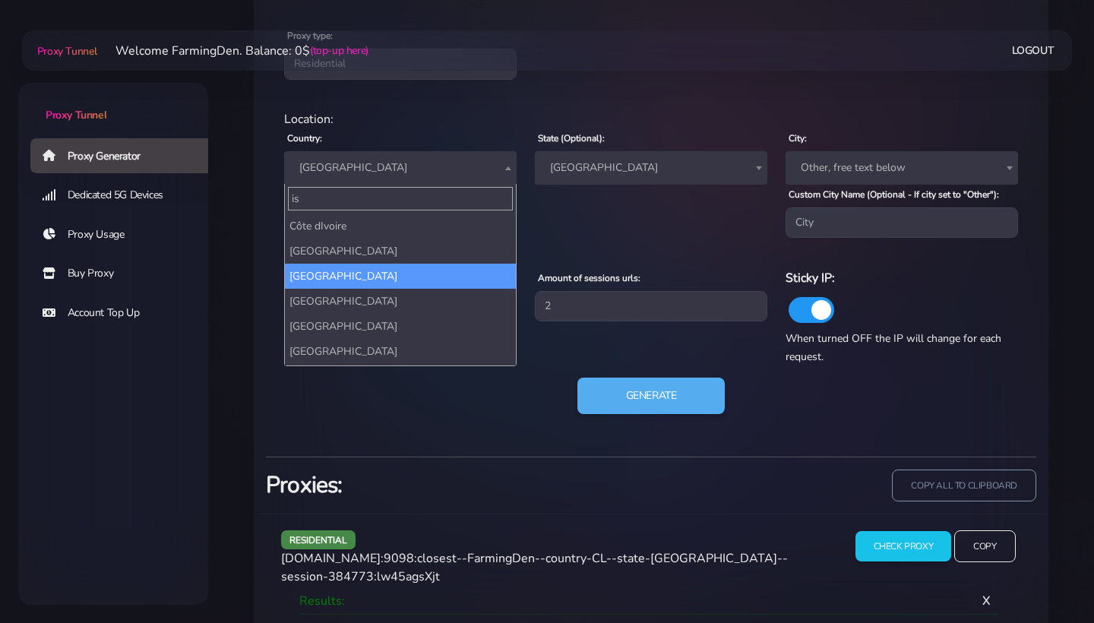
scroll to position [0, 0]
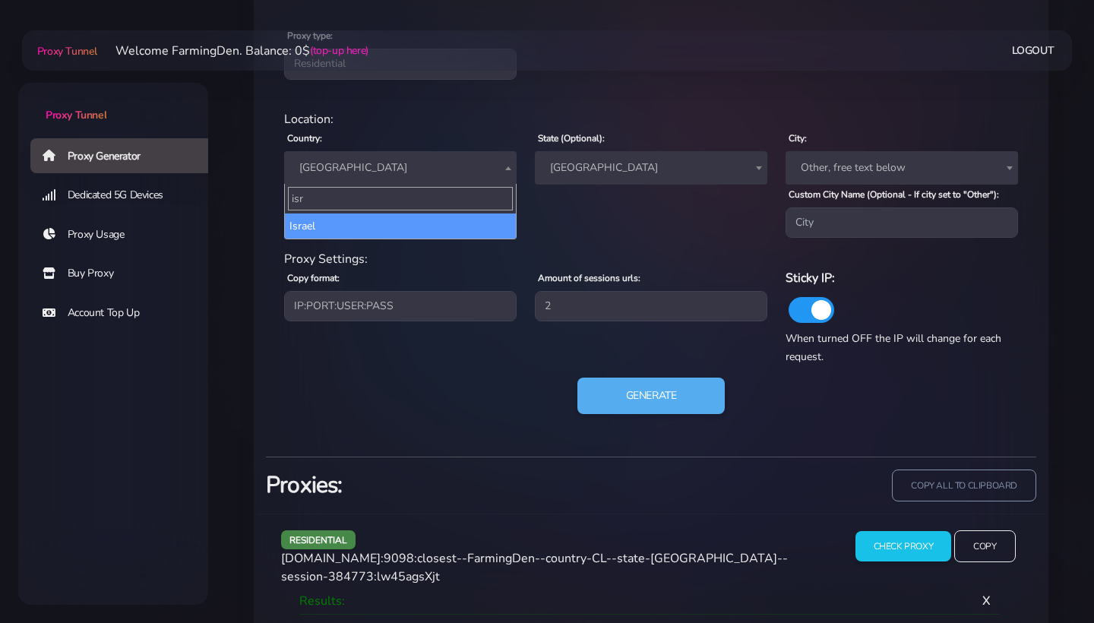
type input "isr"
select select "IL"
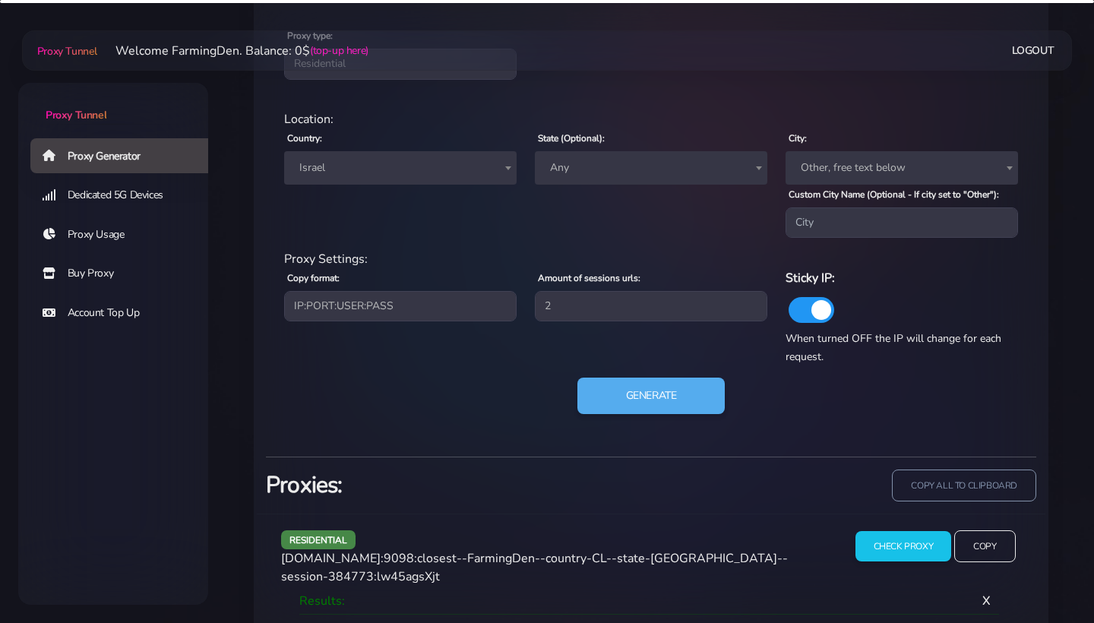
click at [592, 165] on span "Any" at bounding box center [651, 167] width 214 height 21
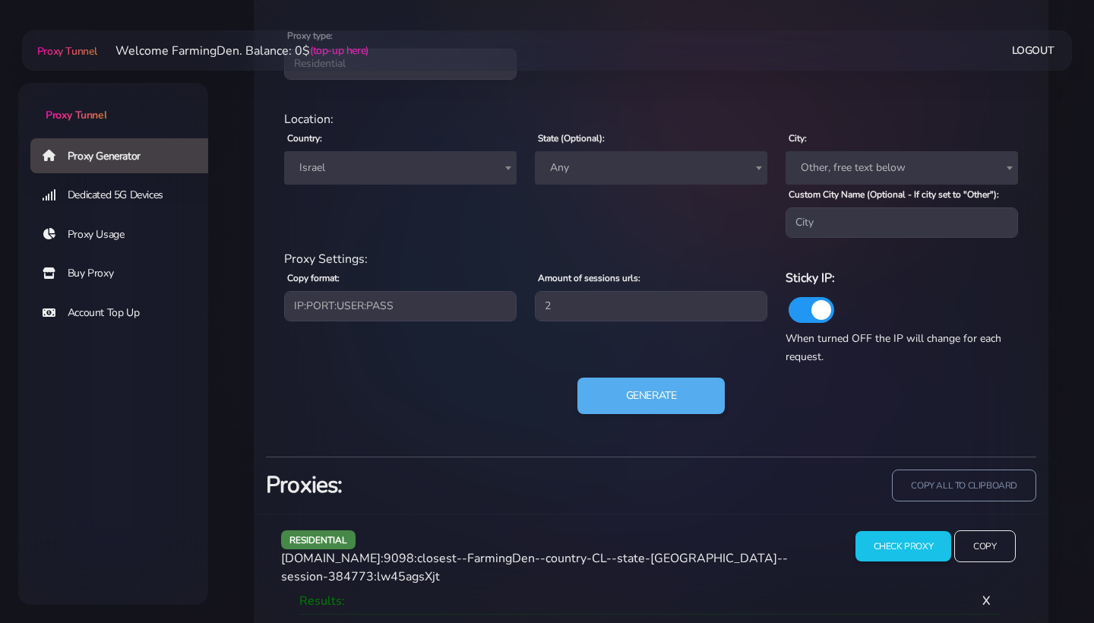
click at [660, 406] on button "Generate" at bounding box center [651, 395] width 151 height 37
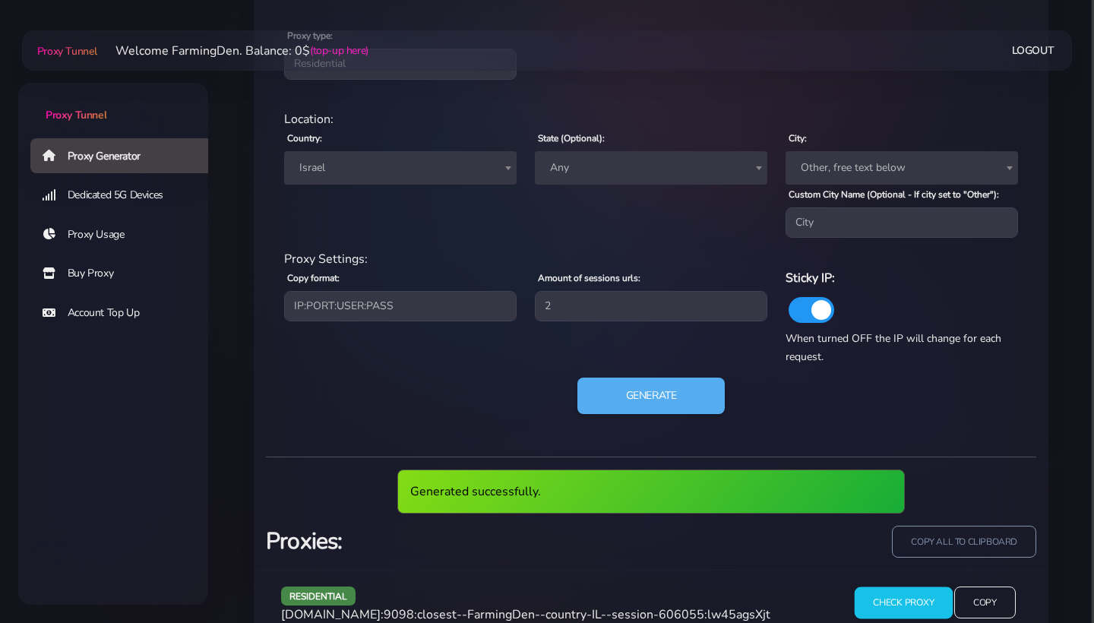
click at [933, 606] on input "Check Proxy" at bounding box center [903, 602] width 98 height 32
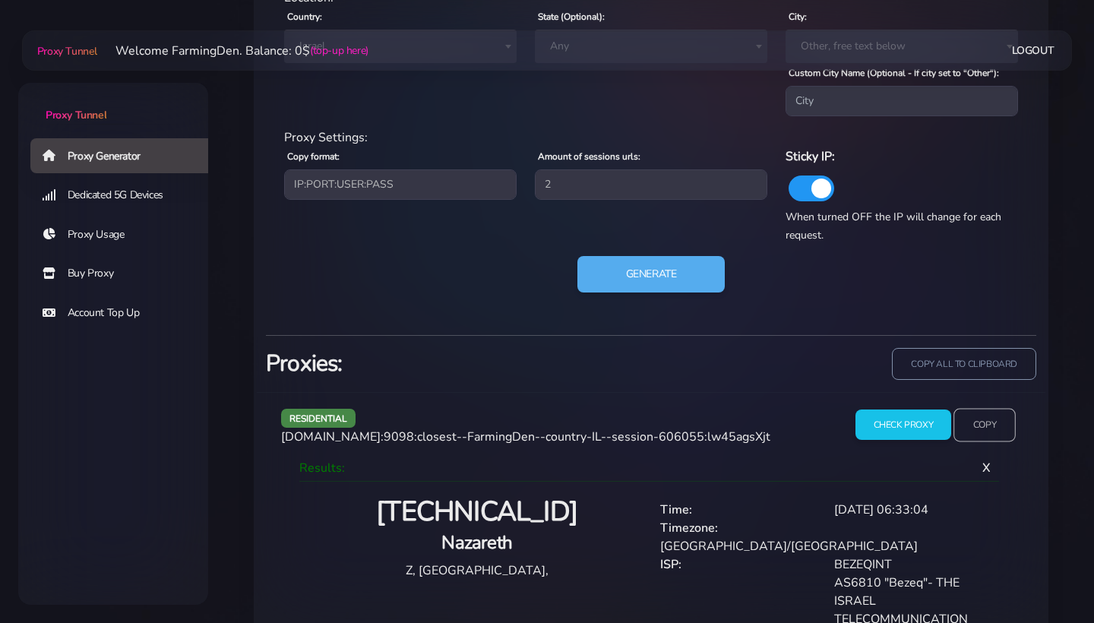
scroll to position [784, 0]
click at [972, 442] on input "Copy" at bounding box center [984, 425] width 62 height 33
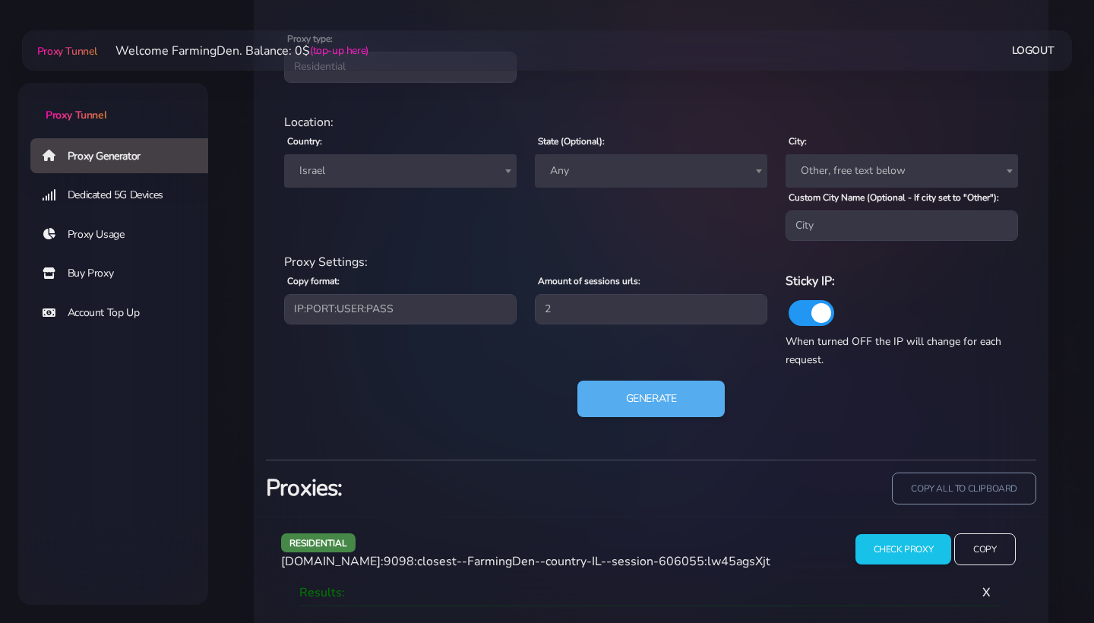
scroll to position [658, 0]
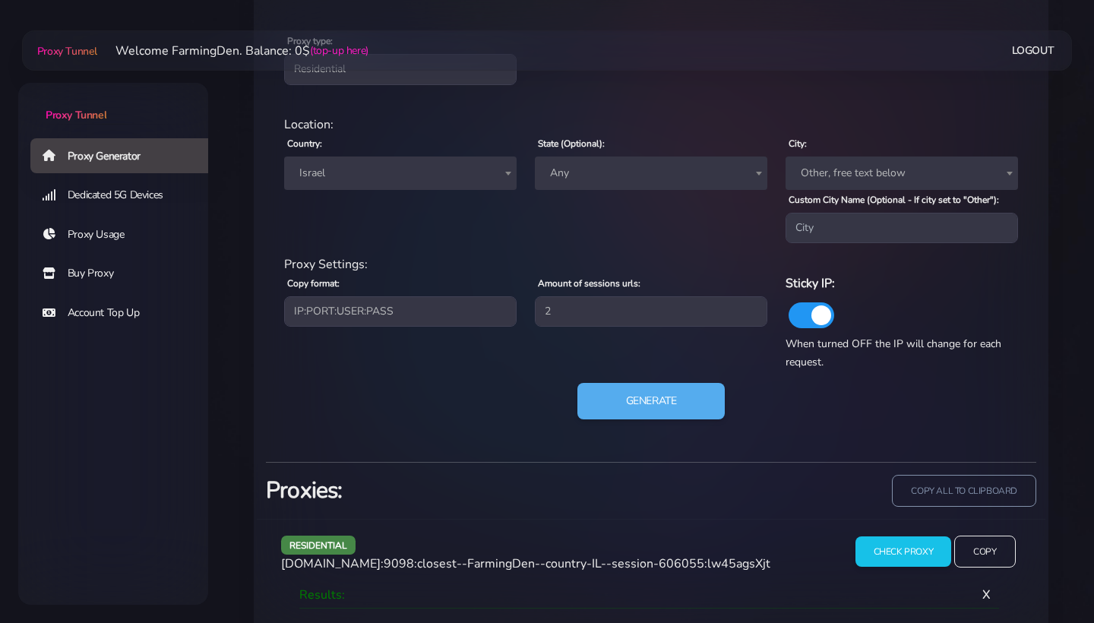
click at [568, 177] on span "Any" at bounding box center [651, 173] width 214 height 21
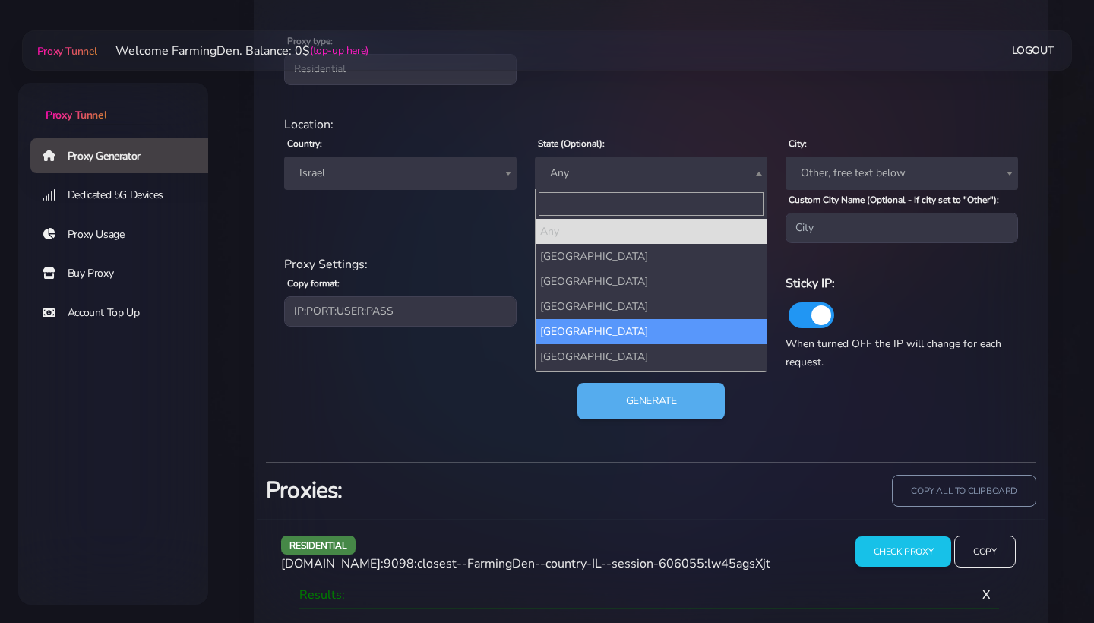
scroll to position [0, 0]
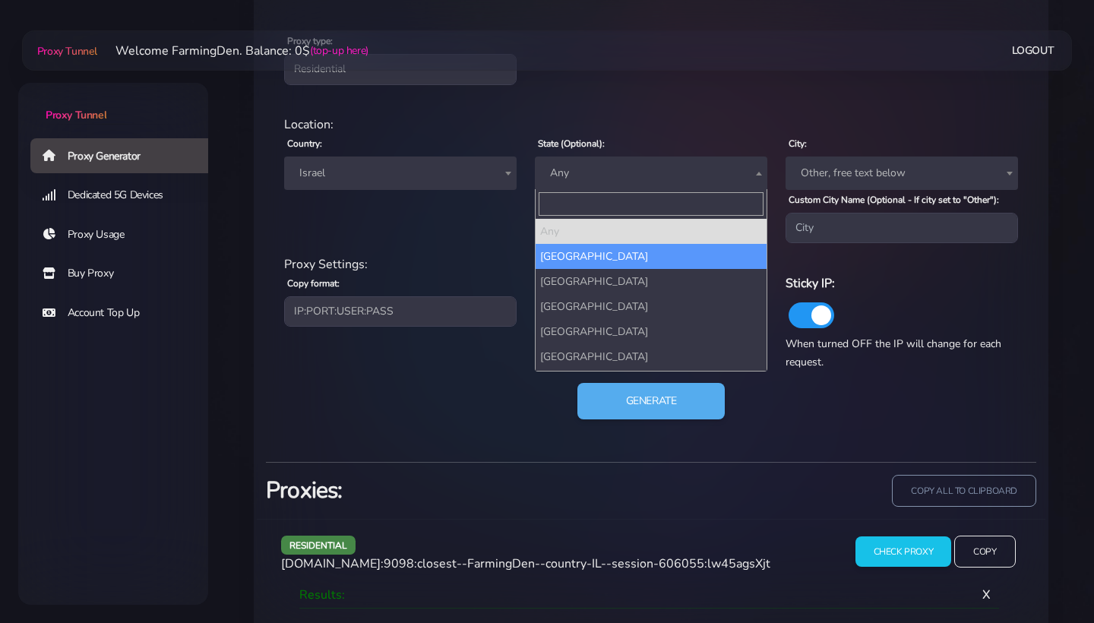
select select "[GEOGRAPHIC_DATA]"
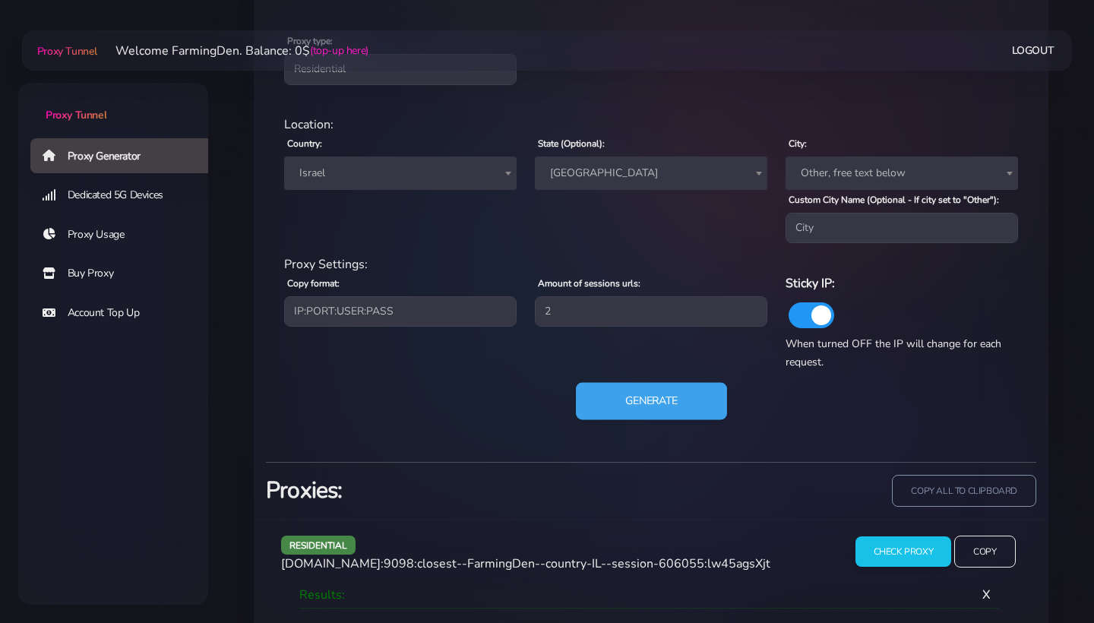
click at [620, 395] on button "Generate" at bounding box center [651, 401] width 151 height 37
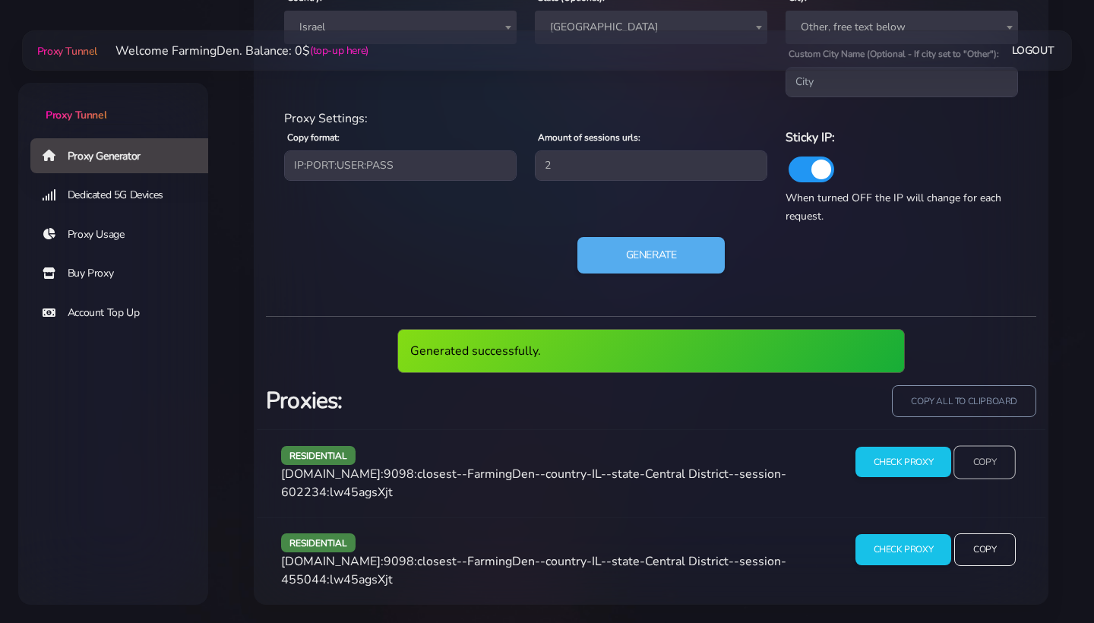
click at [989, 463] on input "Copy" at bounding box center [984, 461] width 62 height 33
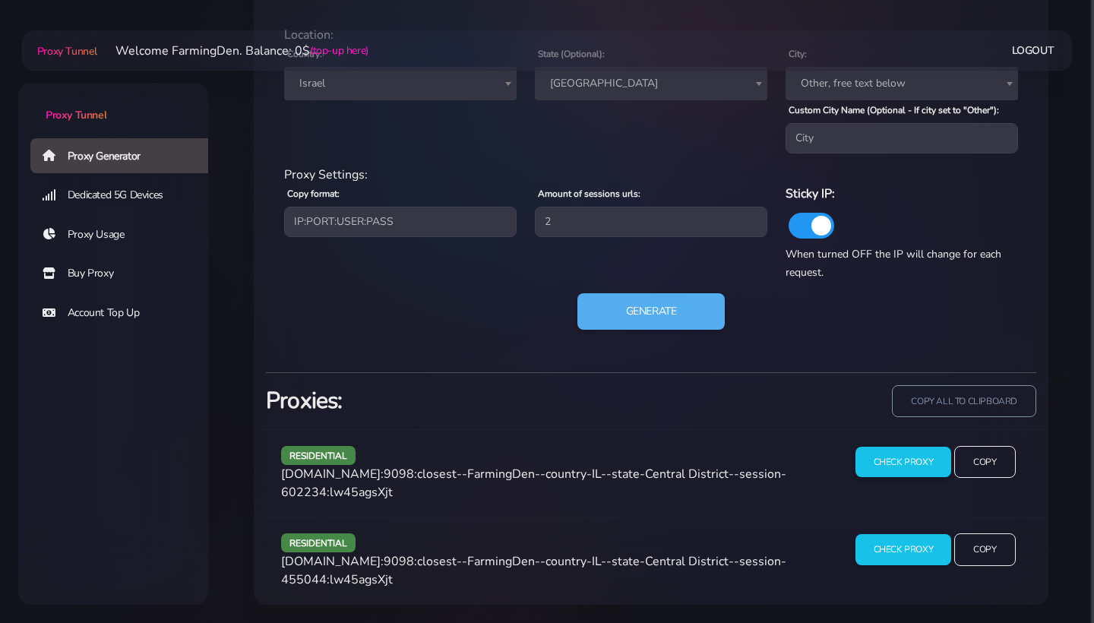
click at [898, 451] on div "residential [DOMAIN_NAME]:9098:closest--FarmingDen--country-IL--state-[GEOGRAPH…" at bounding box center [651, 472] width 788 height 87
click at [885, 446] on input "Check Proxy" at bounding box center [903, 462] width 98 height 32
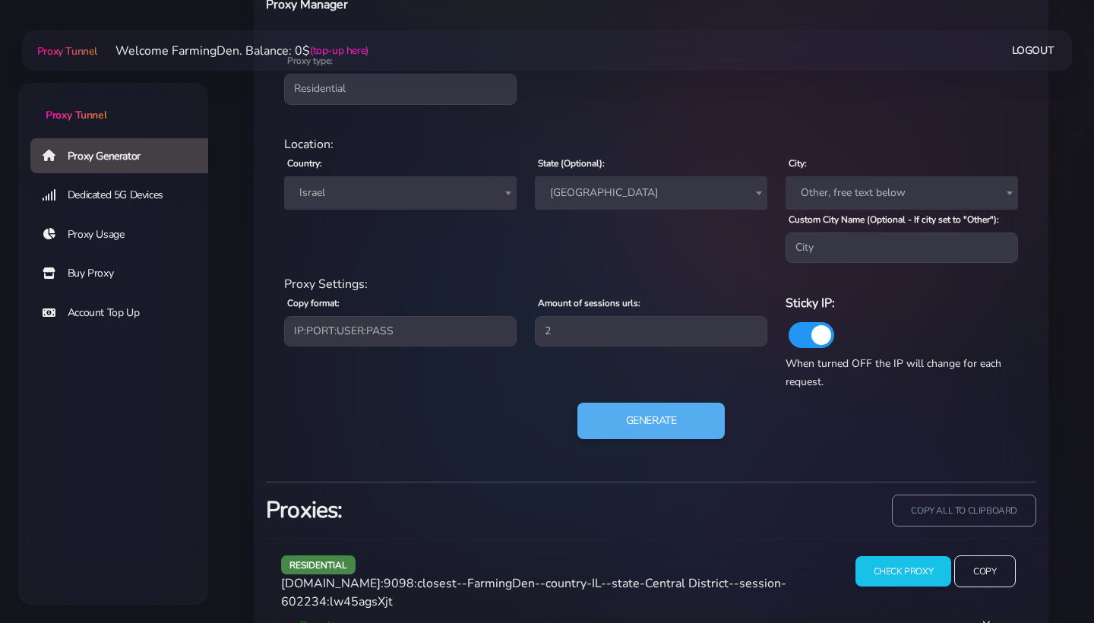
scroll to position [630, 0]
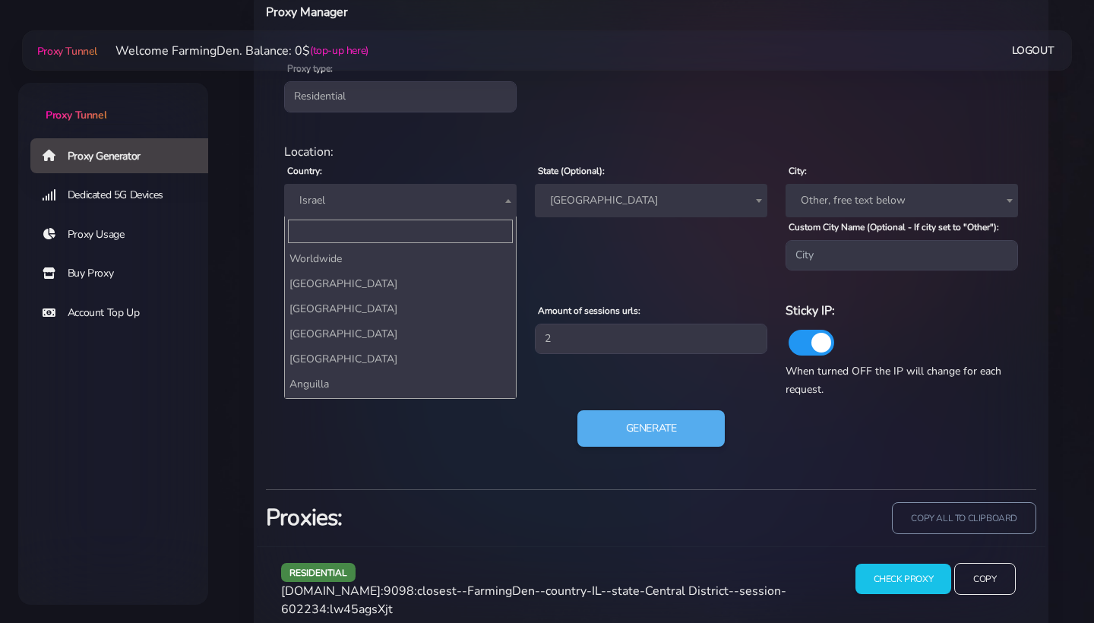
click at [464, 207] on span "Israel" at bounding box center [400, 200] width 214 height 21
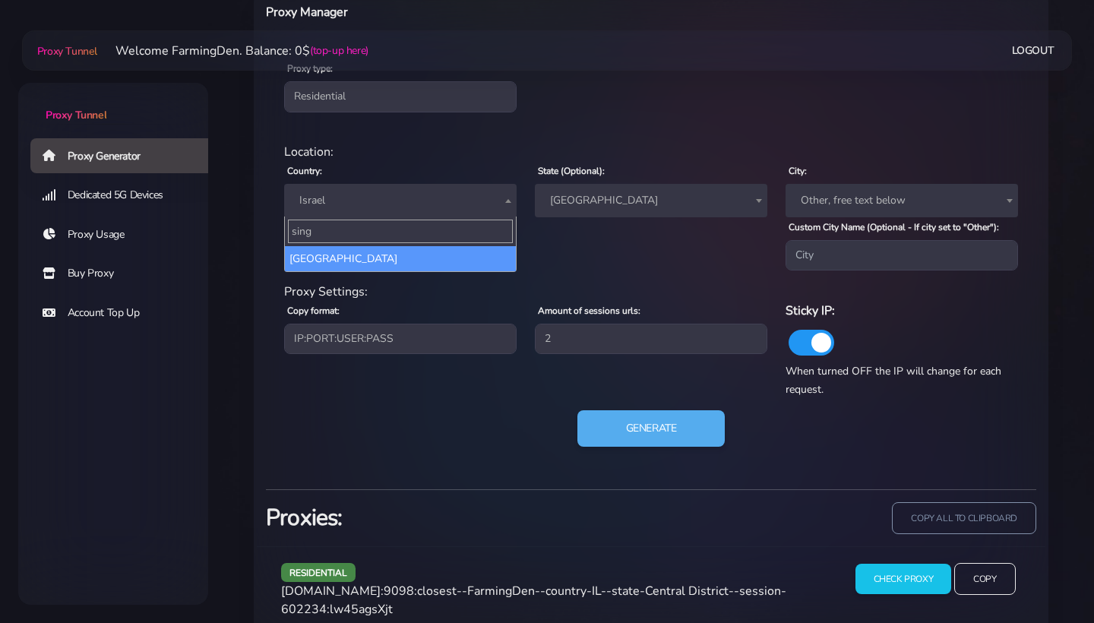
type input "sing"
select select "SG"
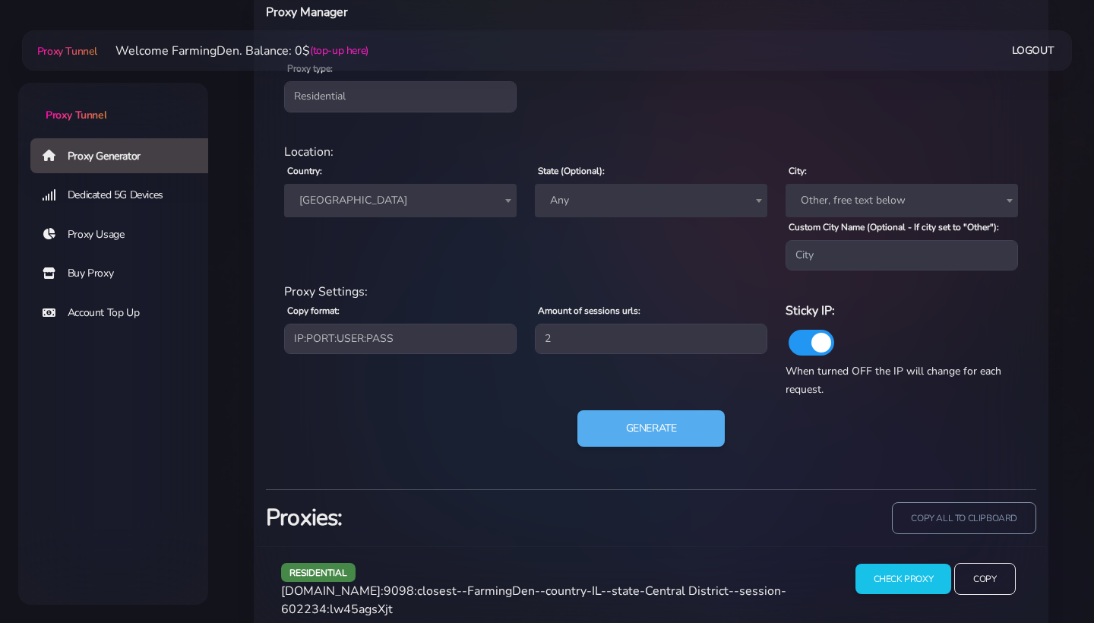
click at [610, 190] on span "Any" at bounding box center [651, 200] width 214 height 21
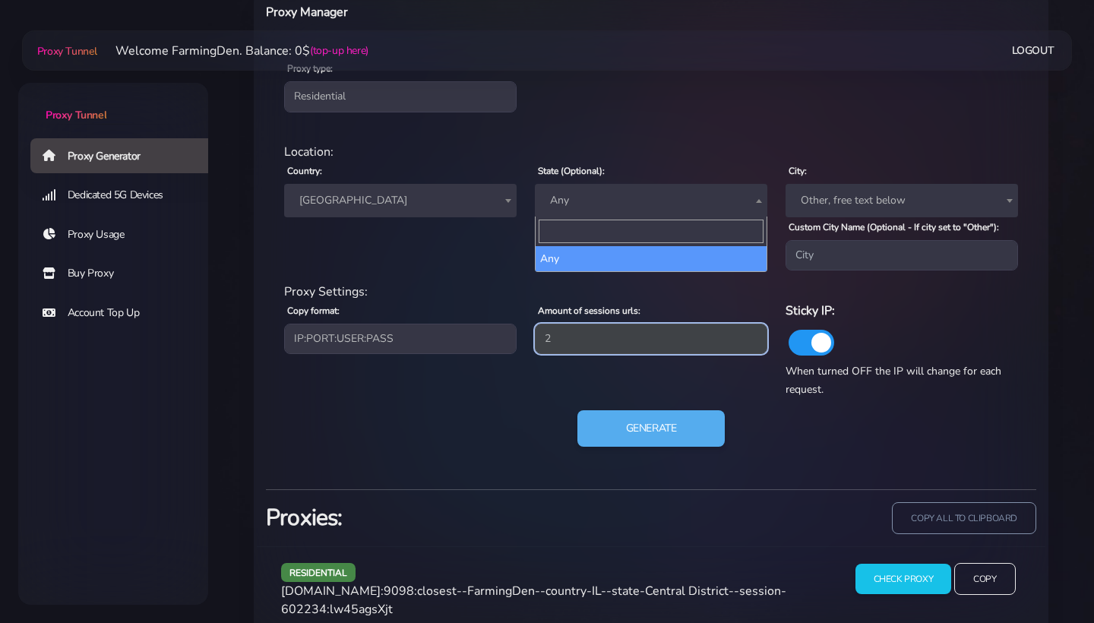
click at [617, 351] on input "2" at bounding box center [651, 339] width 232 height 30
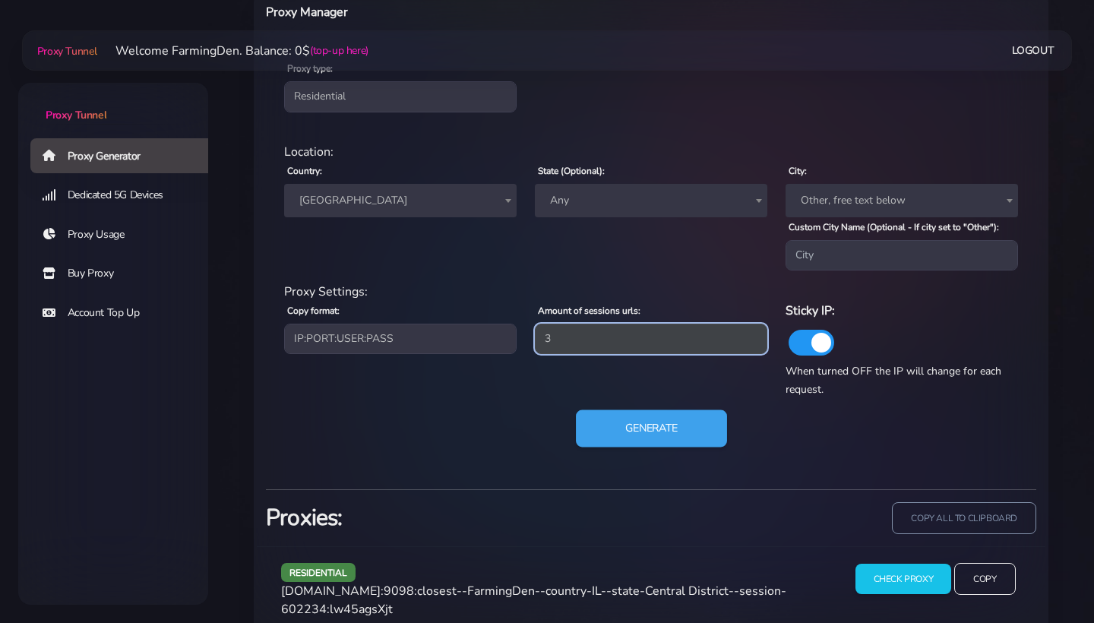
type input "3"
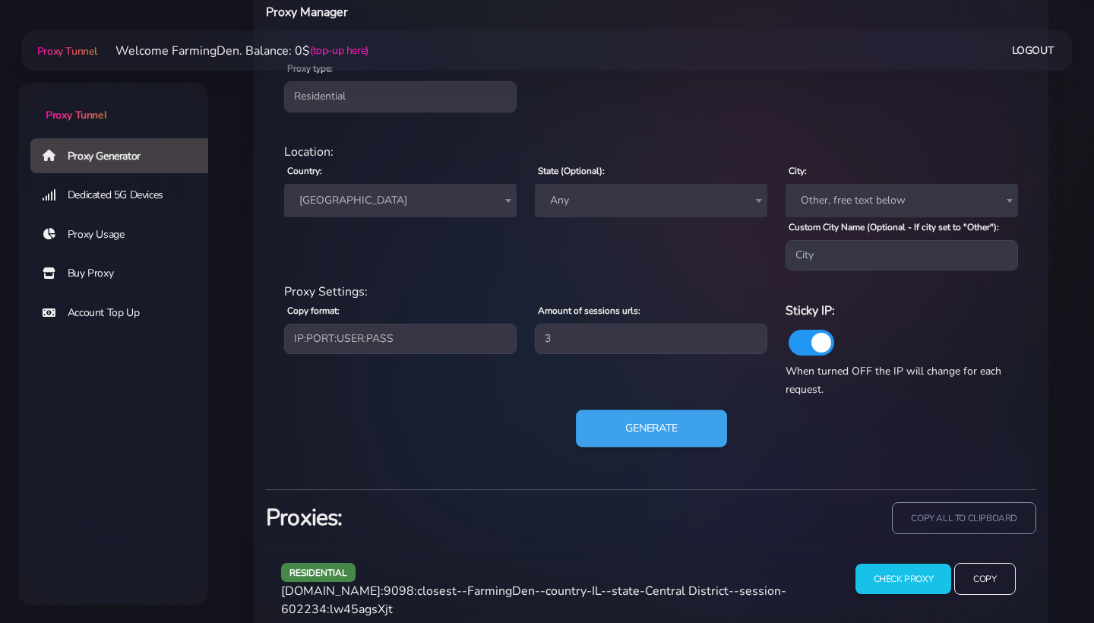
click at [651, 428] on button "Generate" at bounding box center [651, 428] width 151 height 37
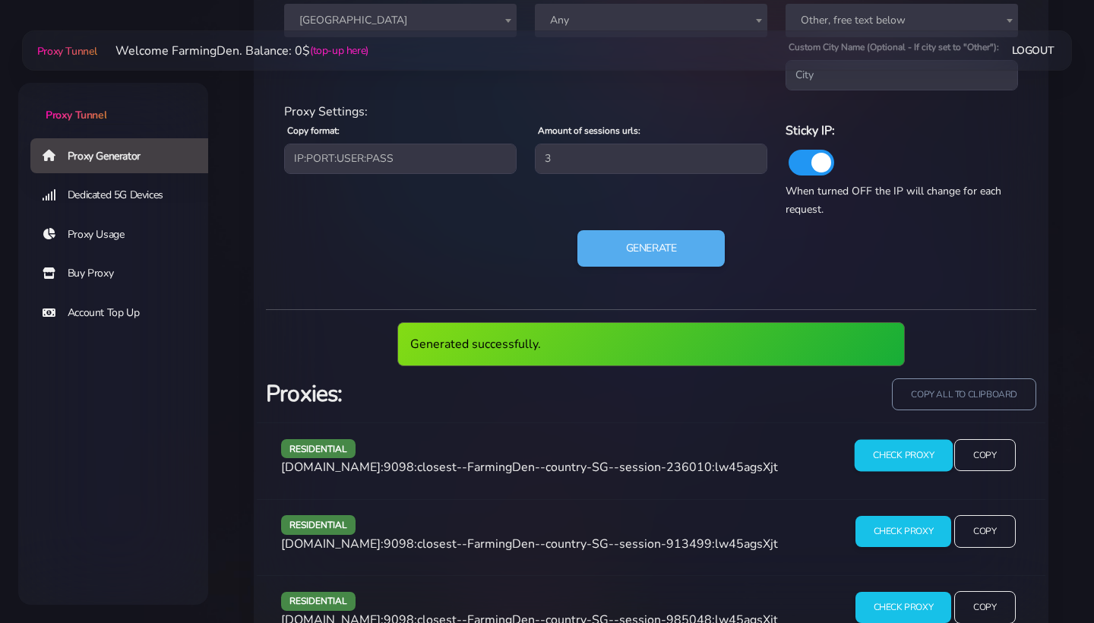
scroll to position [810, 0]
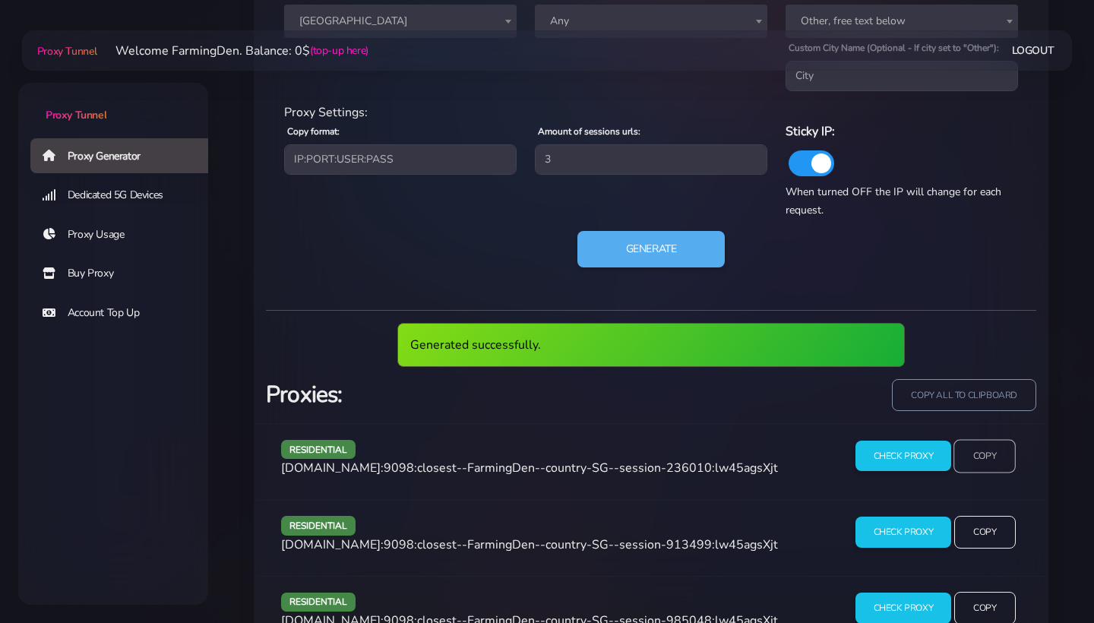
click at [972, 459] on input "Copy" at bounding box center [984, 455] width 62 height 33
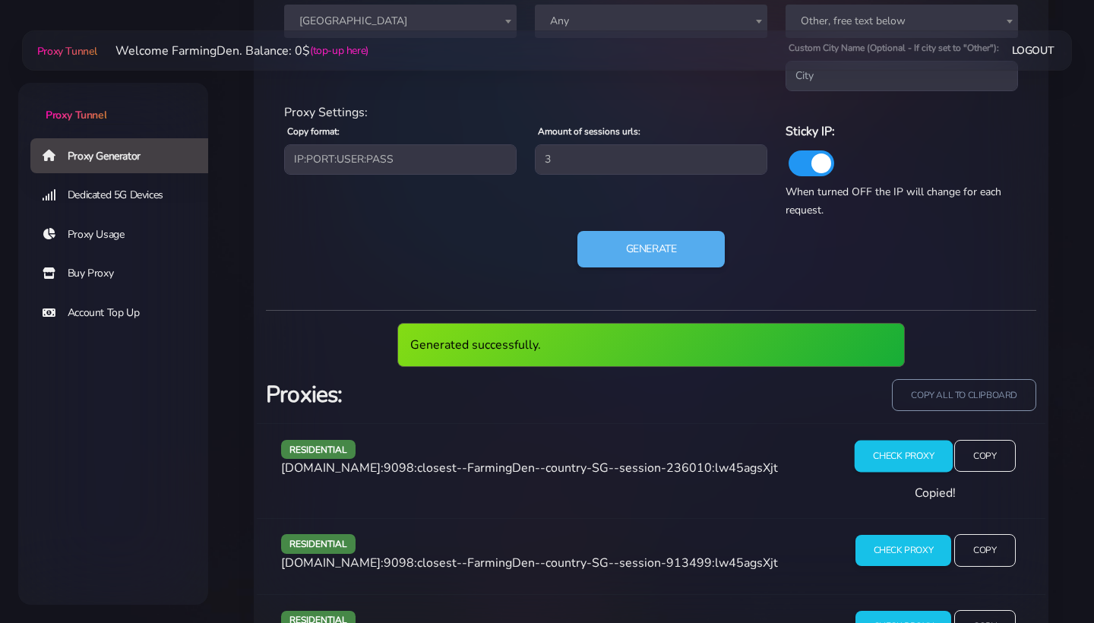
click at [908, 459] on input "Check Proxy" at bounding box center [903, 456] width 98 height 32
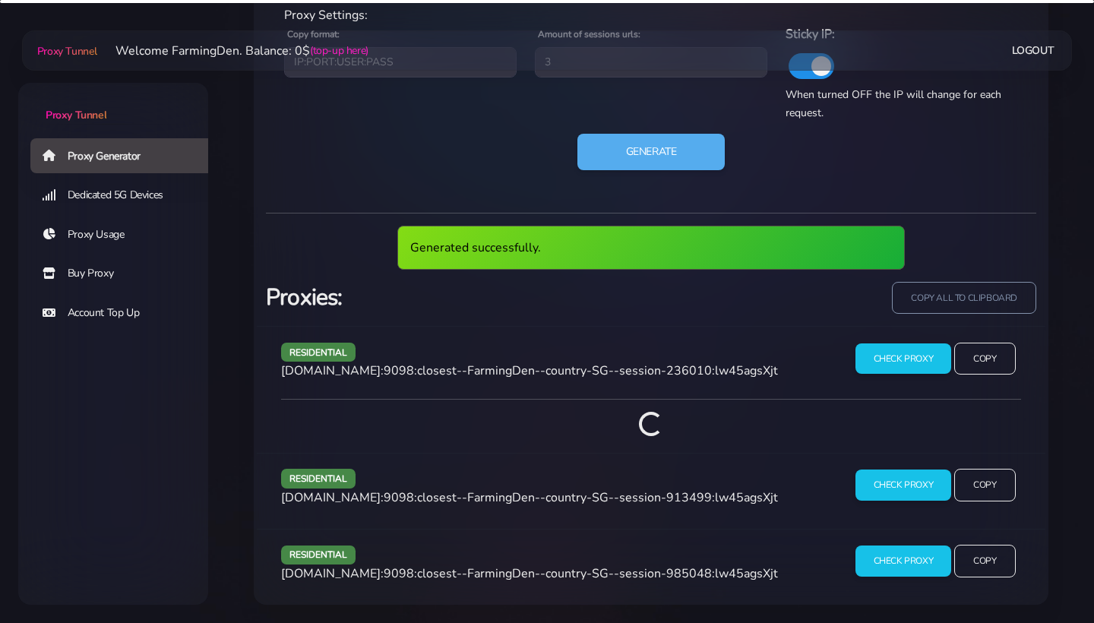
scroll to position [860, 0]
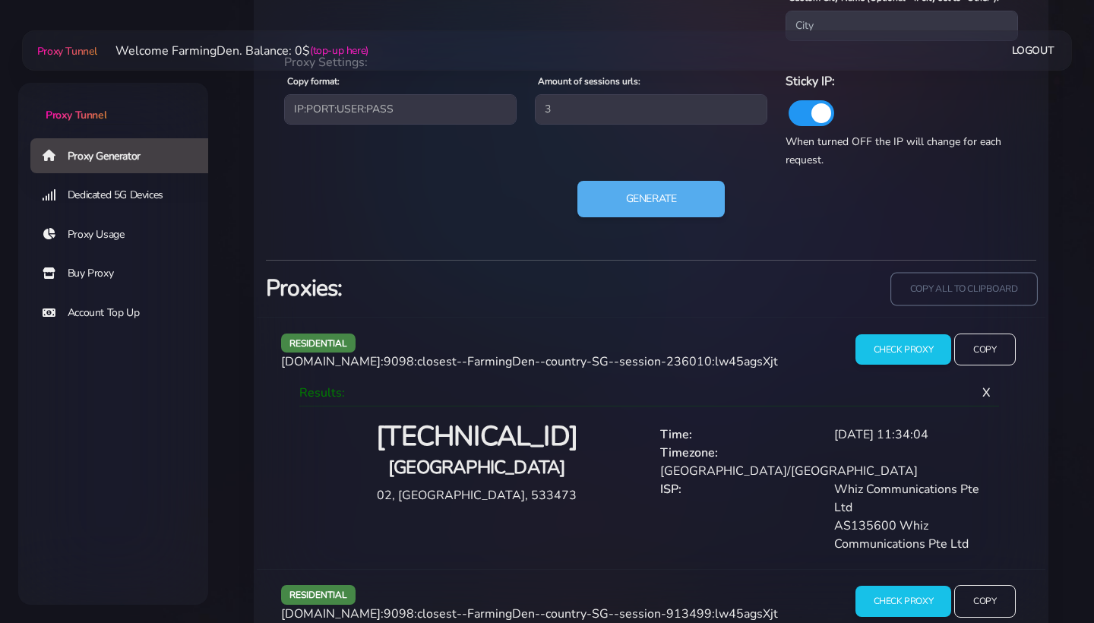
click at [961, 288] on input "copy all to clipboard" at bounding box center [963, 288] width 147 height 33
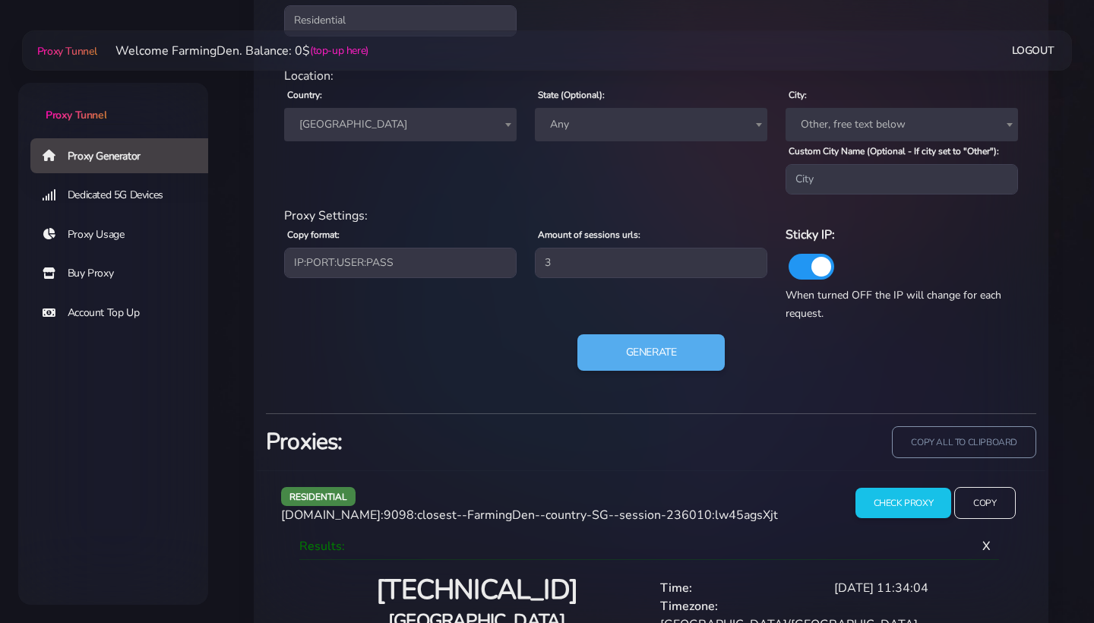
scroll to position [507, 0]
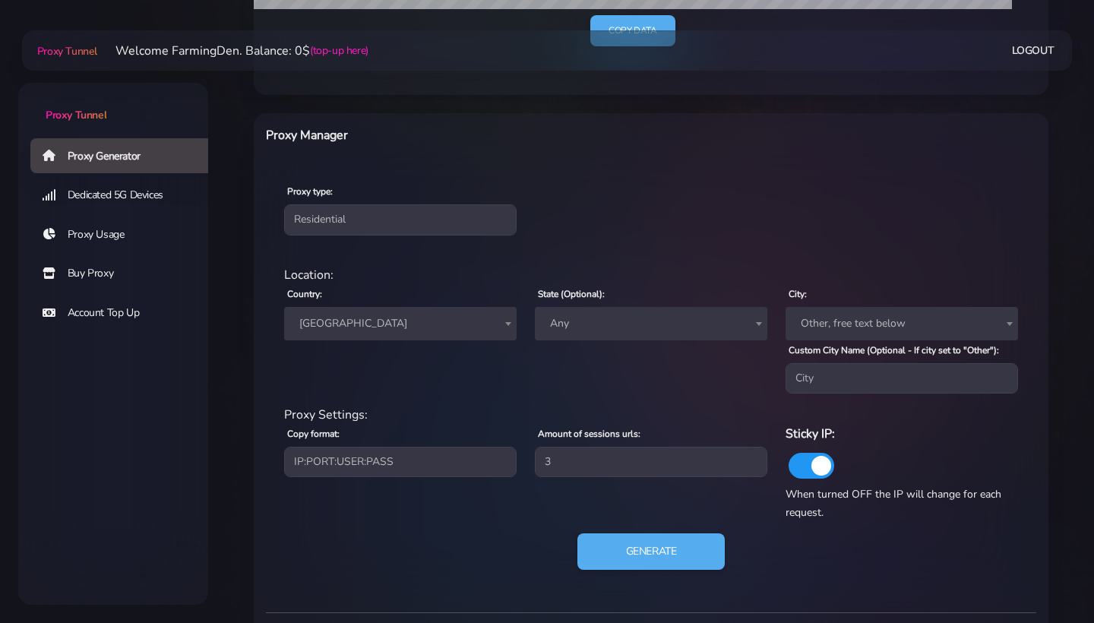
click at [395, 316] on span "[GEOGRAPHIC_DATA]" at bounding box center [400, 323] width 214 height 21
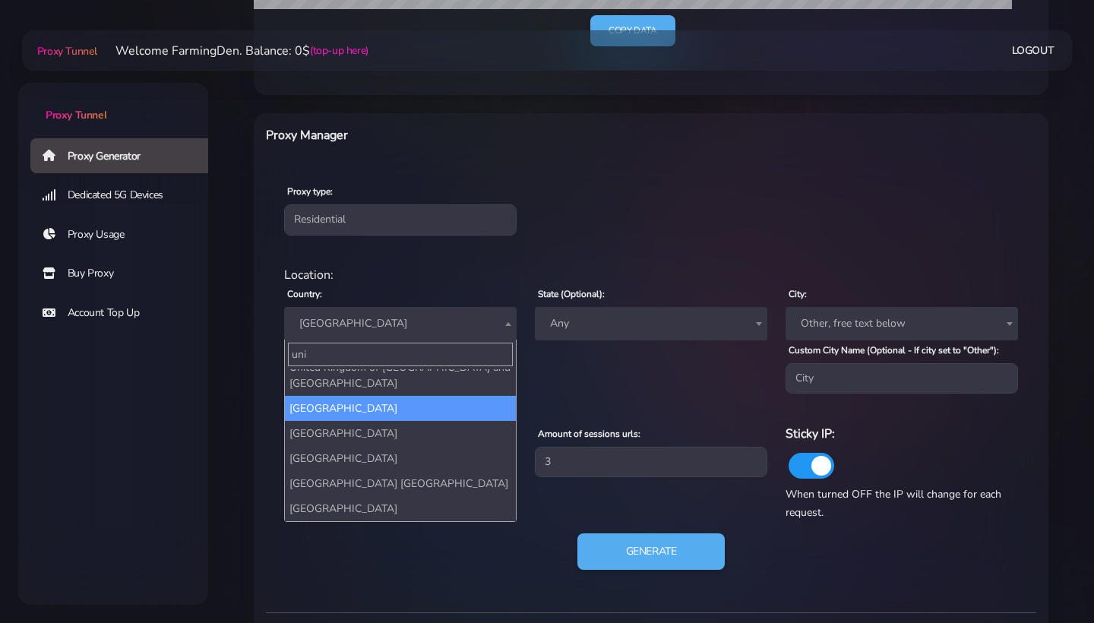
scroll to position [39, 0]
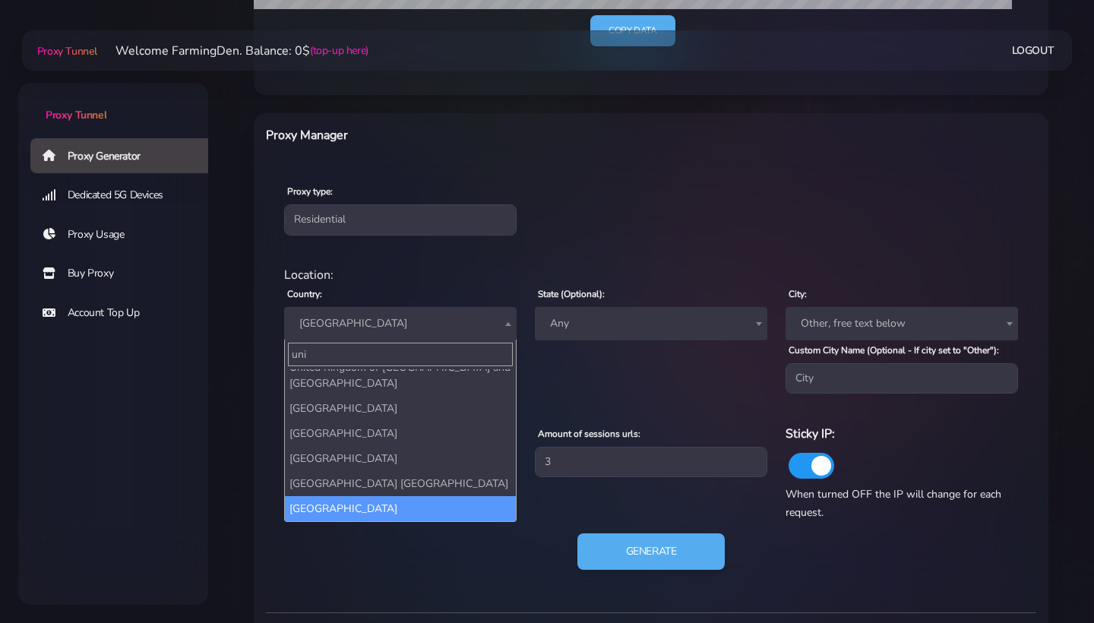
type input "uni"
select select "US"
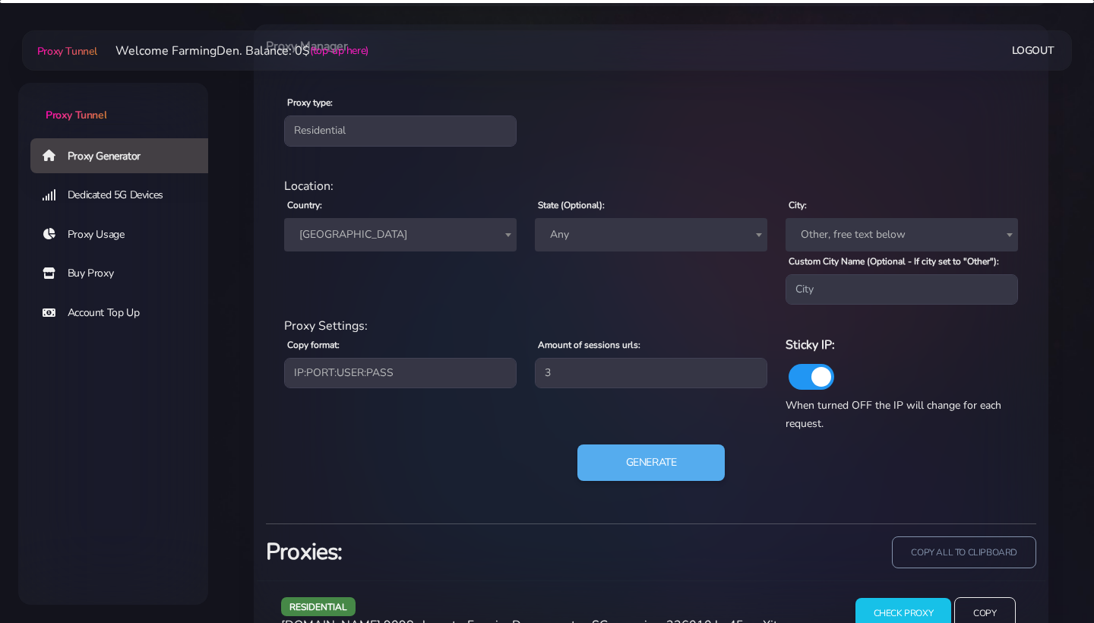
scroll to position [667, 0]
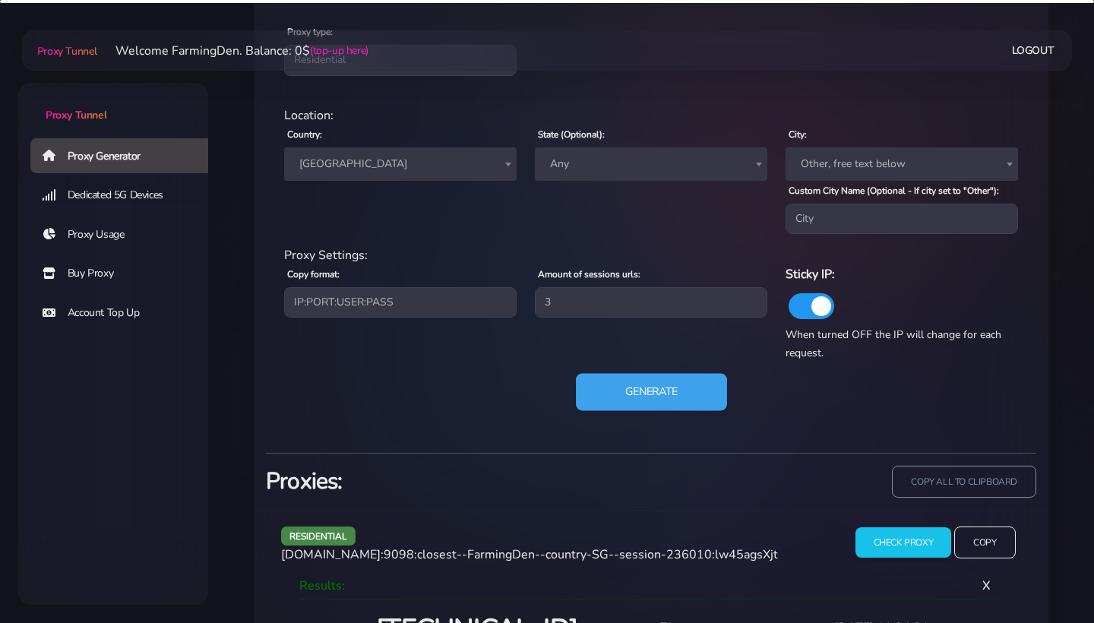
click at [649, 411] on button "Generate" at bounding box center [651, 392] width 151 height 37
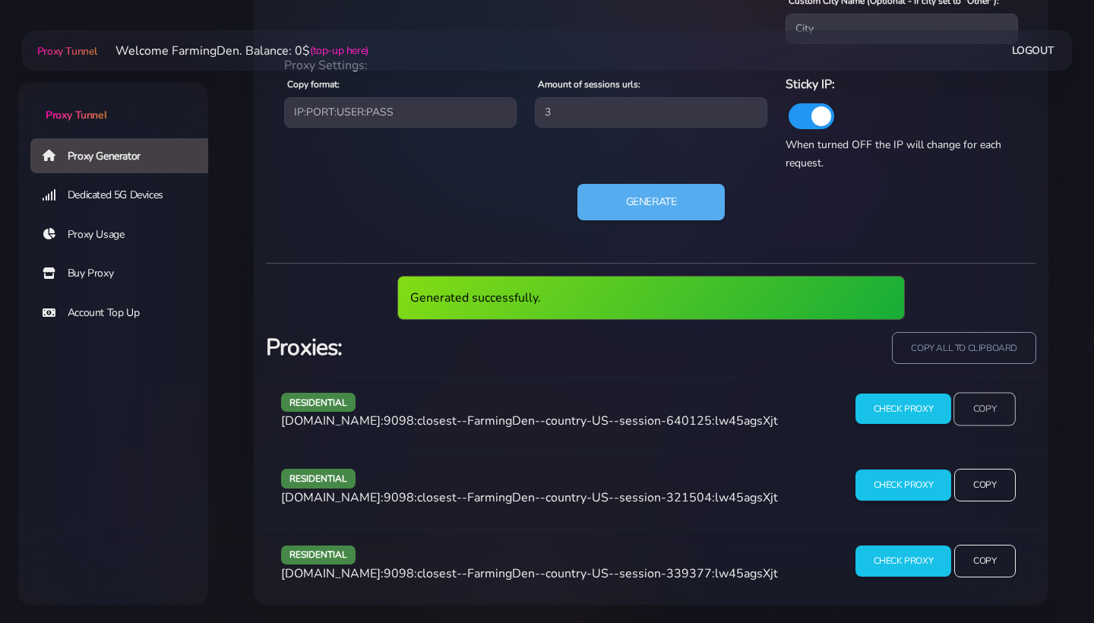
click at [971, 409] on input "Copy" at bounding box center [984, 408] width 62 height 33
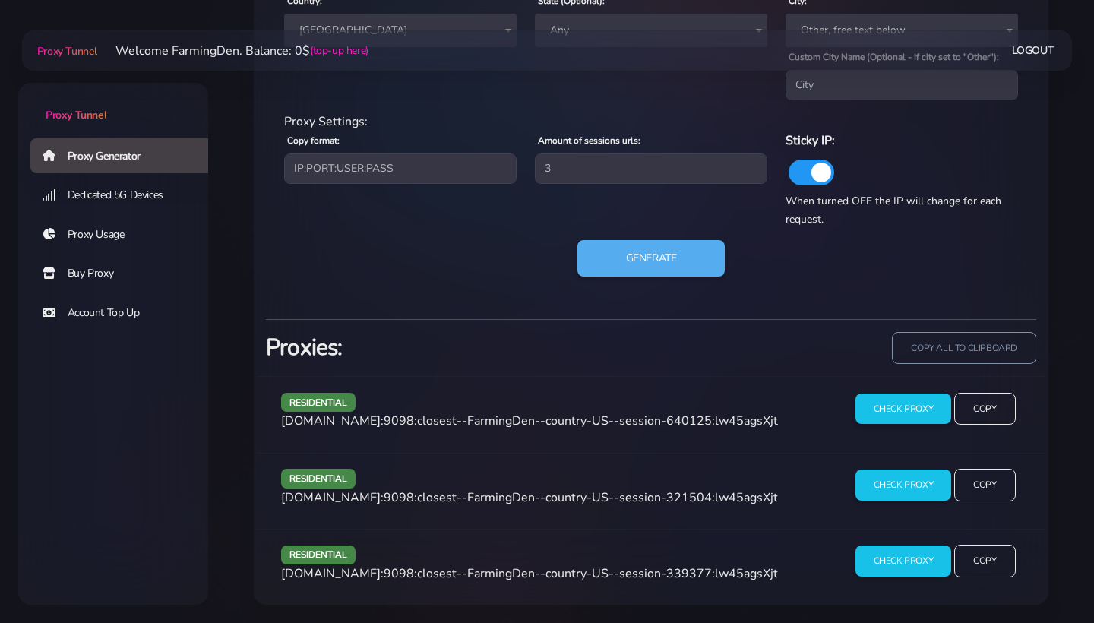
scroll to position [810, 0]
